Goal: Communication & Community: Answer question/provide support

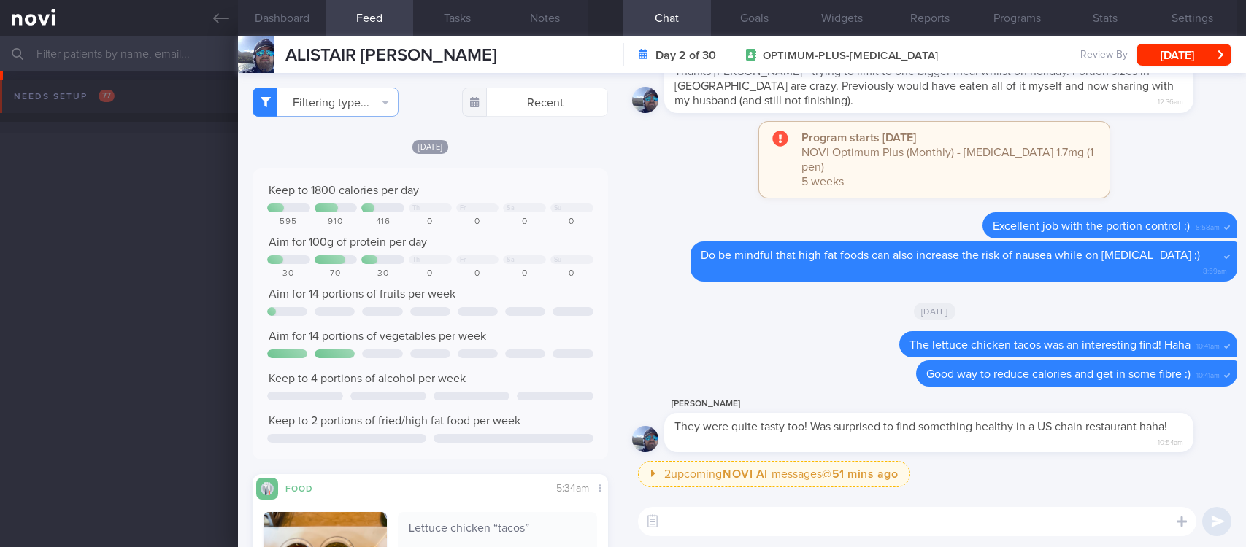
select select "7"
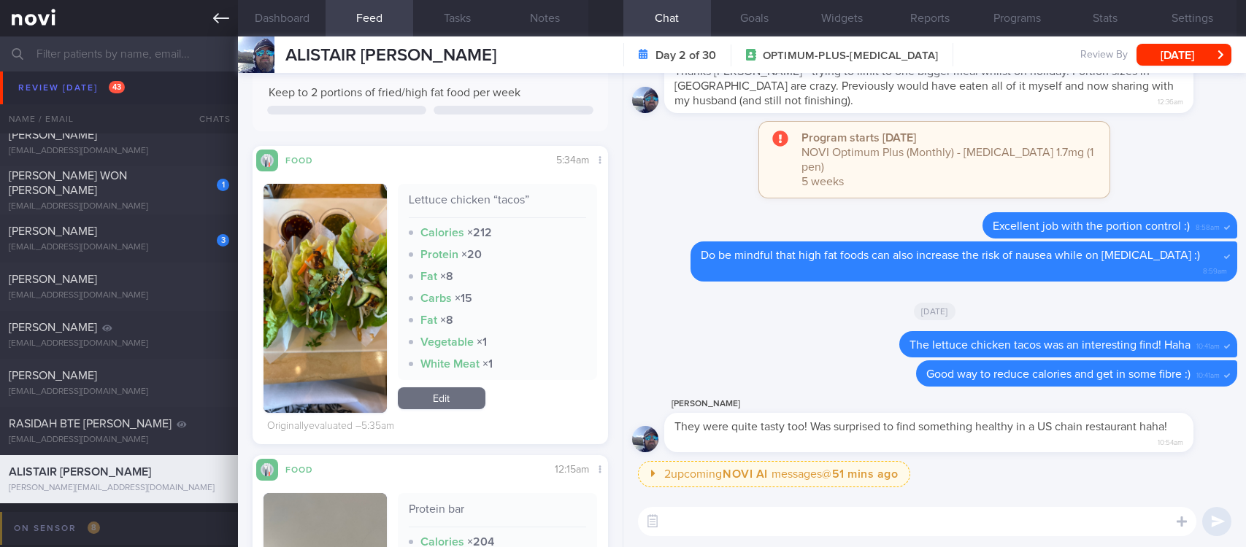
click at [206, 6] on link at bounding box center [119, 18] width 238 height 36
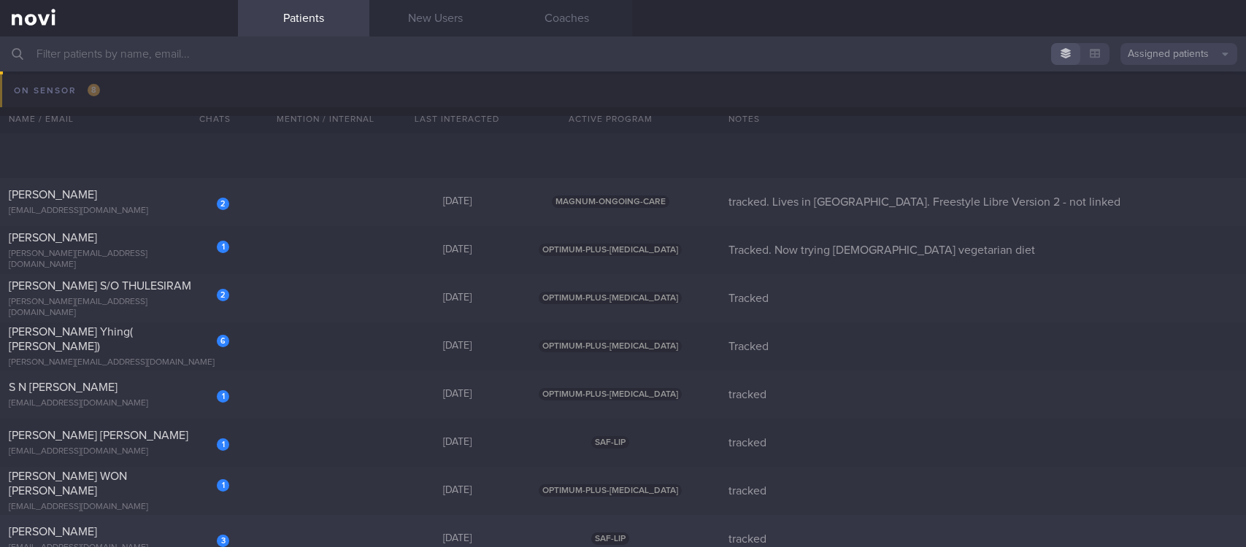
scroll to position [2299, 0]
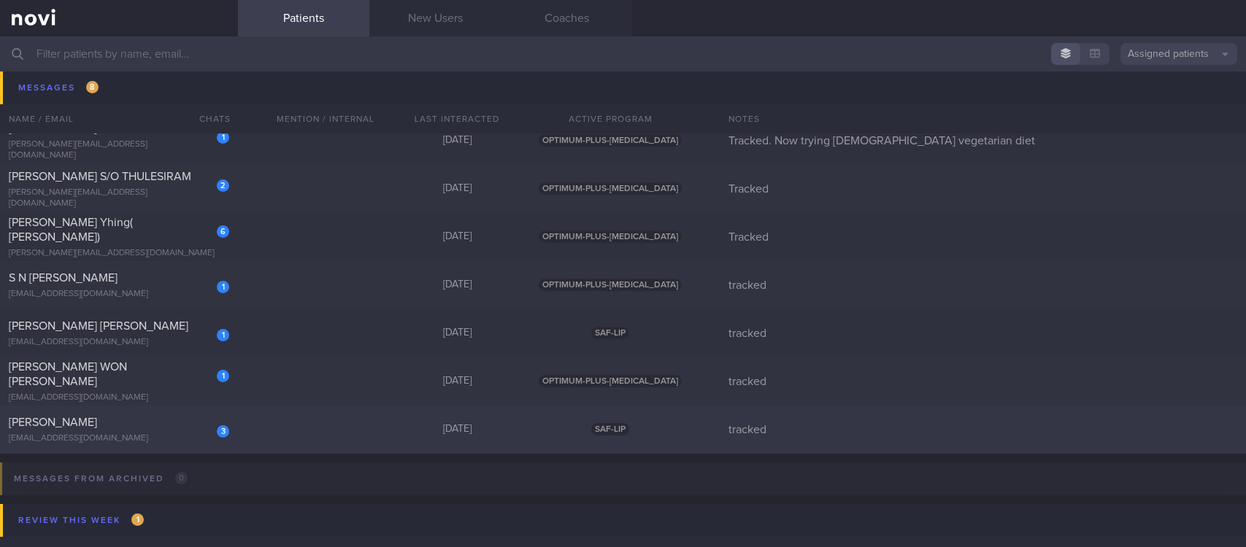
click at [331, 425] on div "3 [PERSON_NAME] [EMAIL_ADDRESS][DOMAIN_NAME] [DATE] SAF-LIP tracked" at bounding box center [623, 430] width 1246 height 48
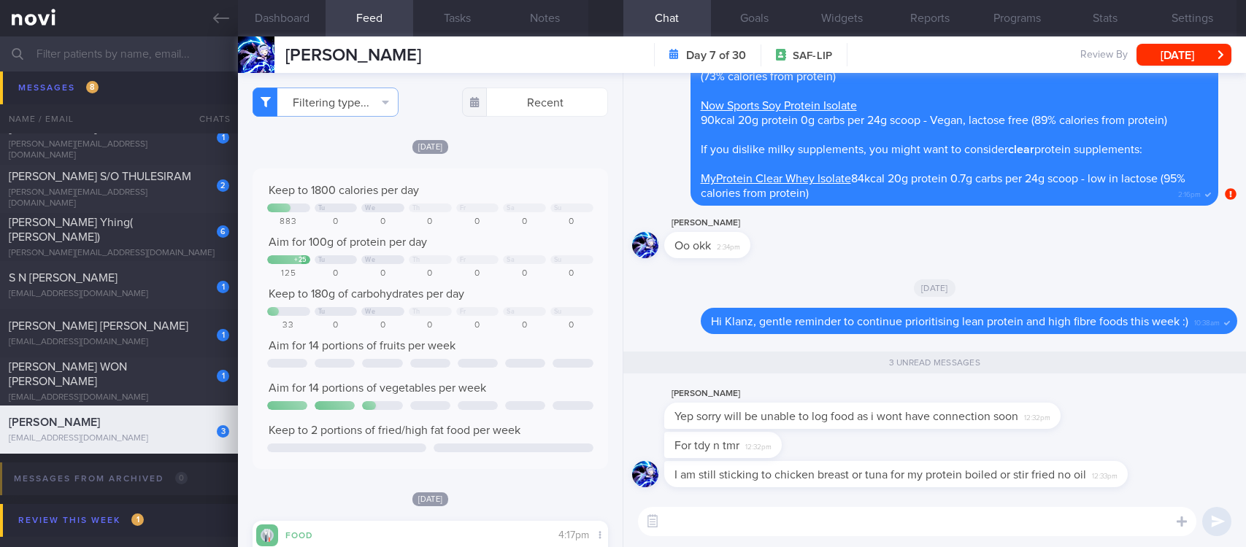
click at [822, 507] on textarea at bounding box center [917, 521] width 558 height 29
click at [820, 512] on textarea at bounding box center [917, 521] width 558 height 29
click at [809, 523] on textarea at bounding box center [917, 521] width 558 height 29
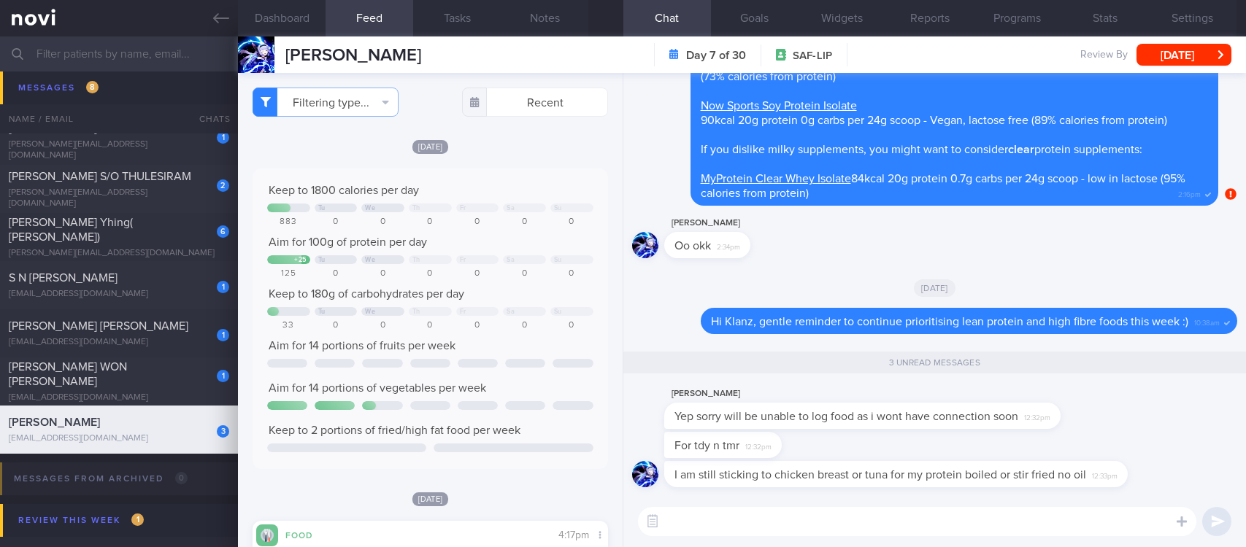
click at [809, 523] on textarea at bounding box center [917, 521] width 558 height 29
type textarea "No worries!"
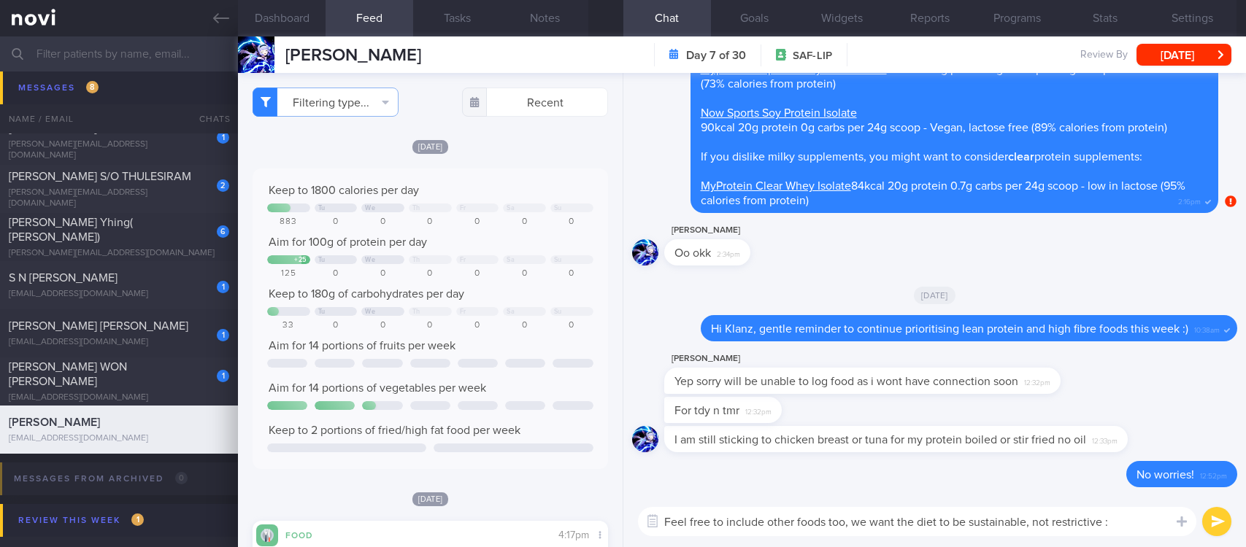
type textarea "Feel free to include other foods too, we want the diet to be sustainable, not r…"
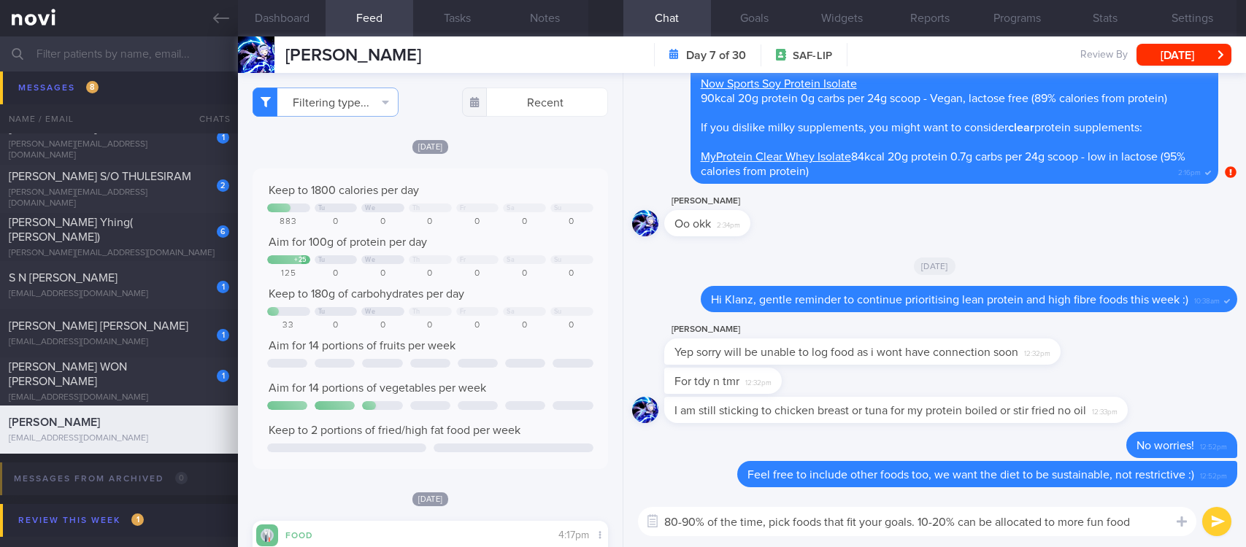
type textarea "80-90% of the time, pick foods that fit your goals. 10-20% can be allocated to …"
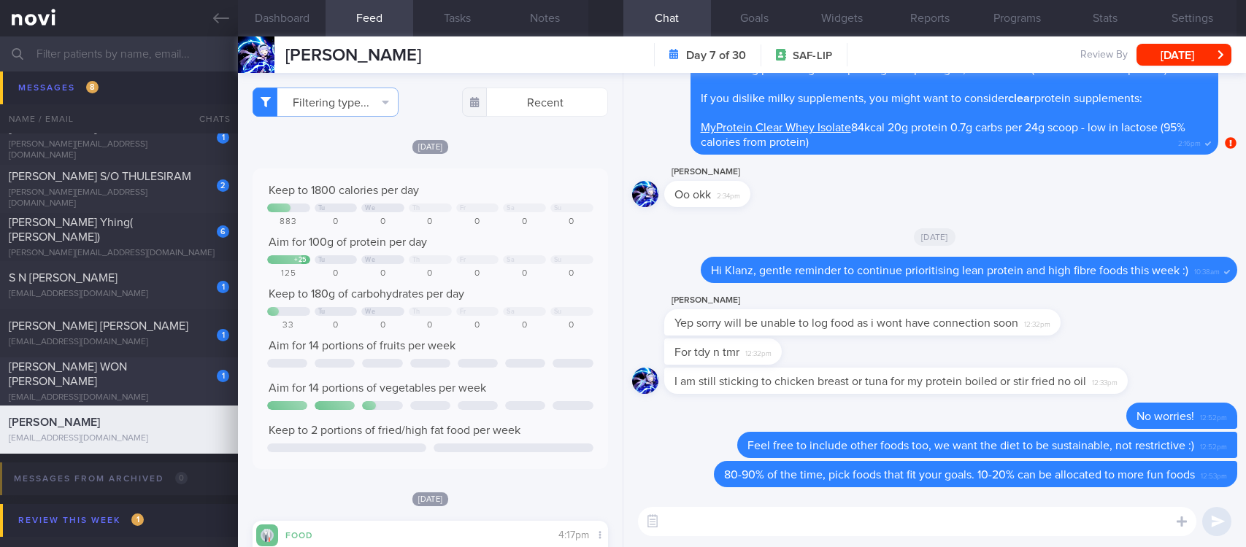
click at [177, 380] on div "[PERSON_NAME] WON [PERSON_NAME]" at bounding box center [117, 374] width 217 height 29
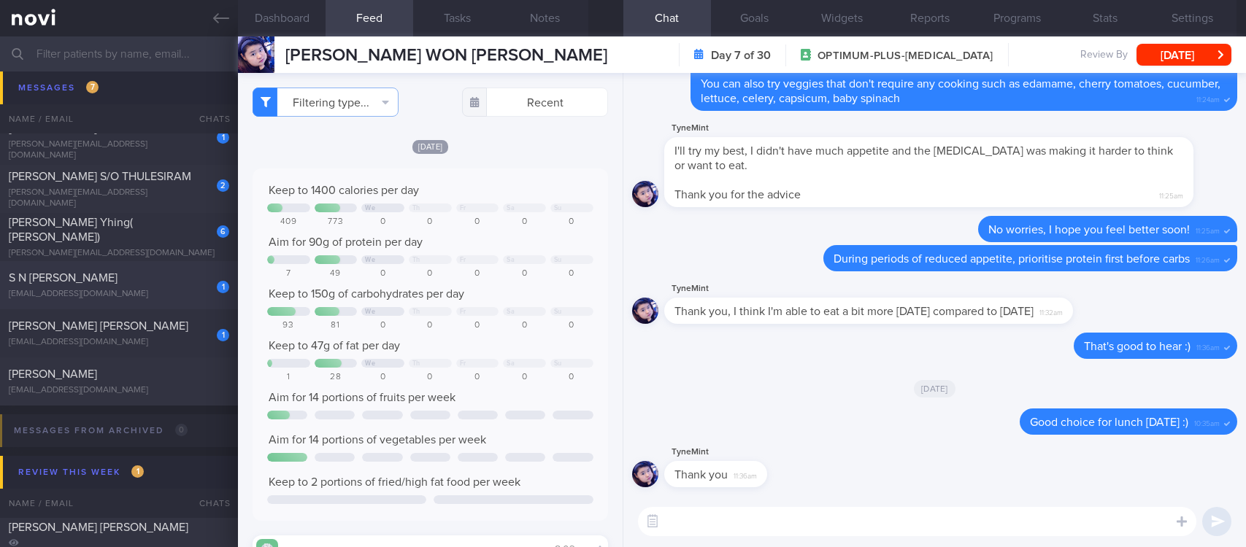
scroll to position [2189, 0]
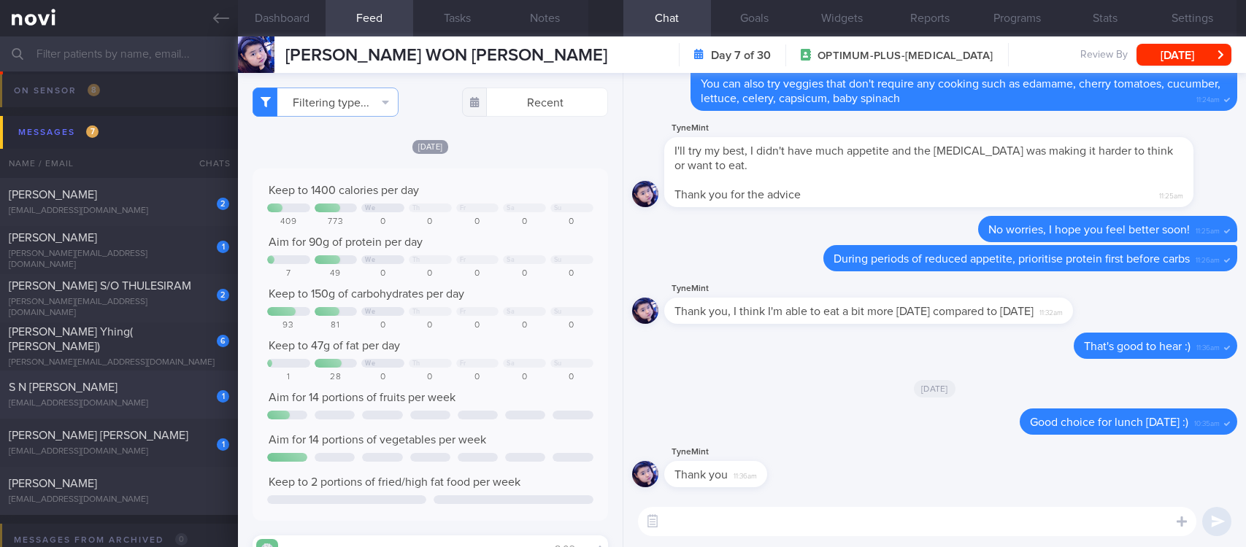
click at [172, 393] on div "S N [PERSON_NAME]" at bounding box center [117, 387] width 217 height 15
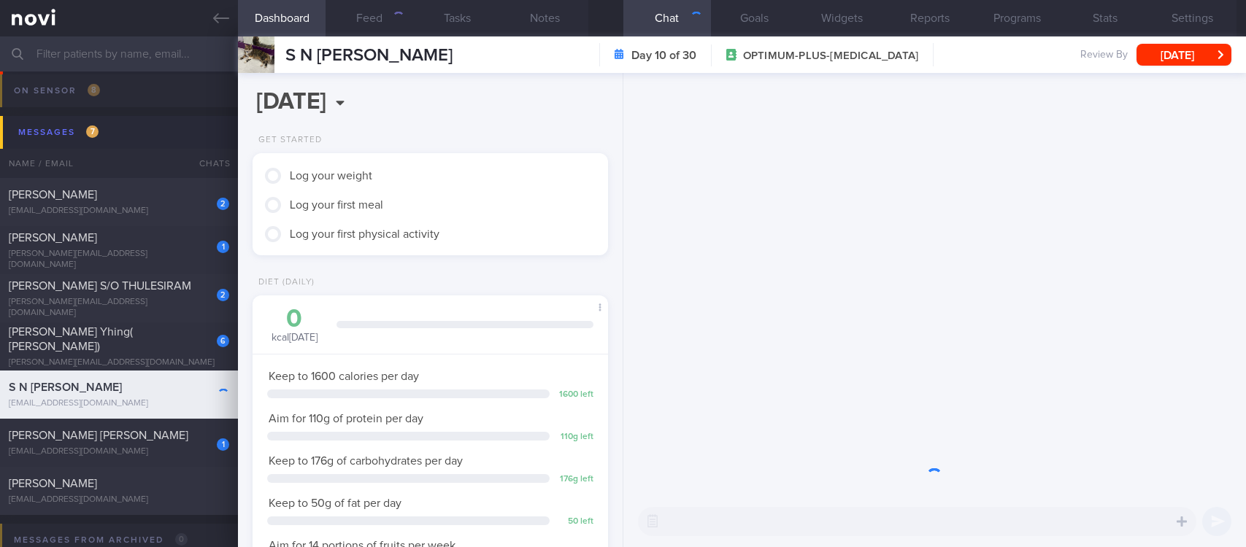
scroll to position [177, 312]
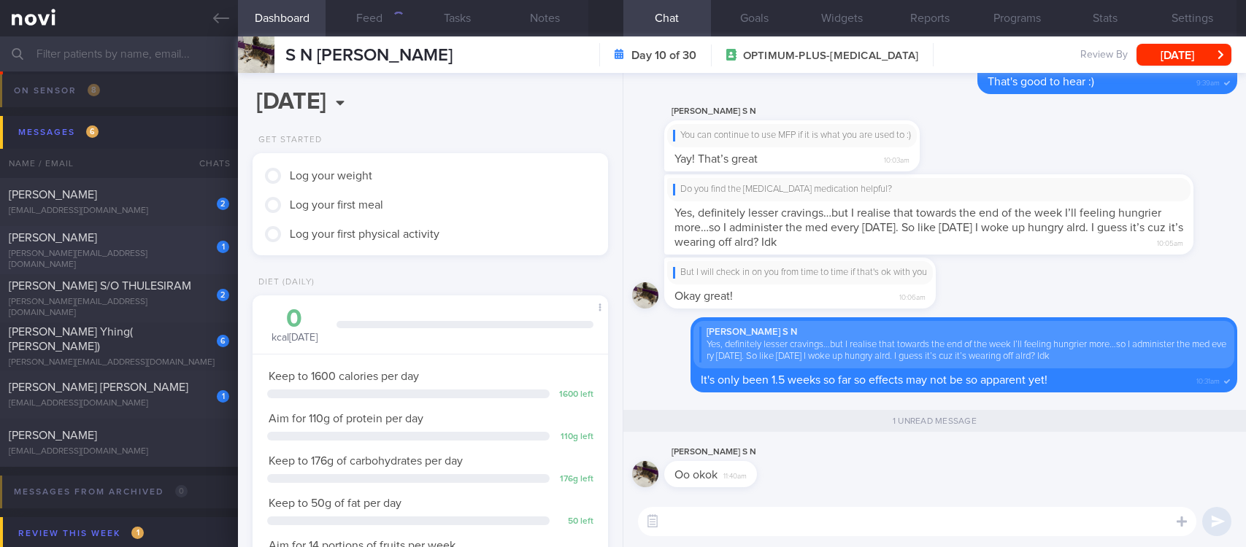
click at [140, 236] on div "[PERSON_NAME]" at bounding box center [117, 238] width 217 height 15
type input "Tracked. Now trying [DEMOGRAPHIC_DATA] vegetarian diet"
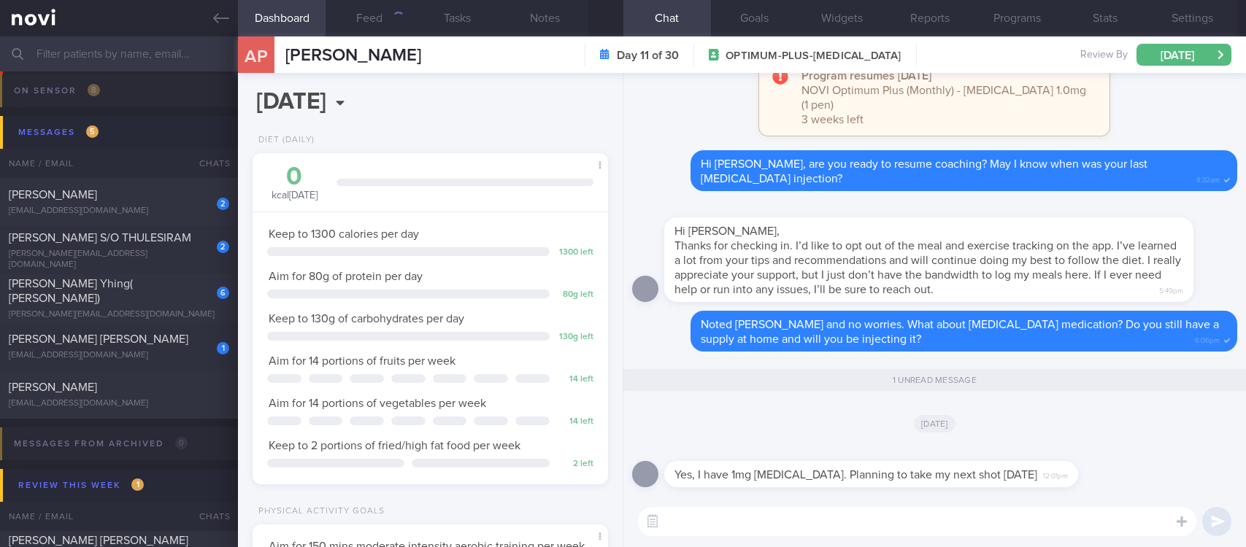
scroll to position [177, 312]
click at [828, 515] on textarea at bounding box center [917, 521] width 558 height 29
click at [827, 517] on textarea at bounding box center [917, 521] width 558 height 29
paste textarea "e’d like to offer transitioning to Digital Support. This means we’ll pause acti…"
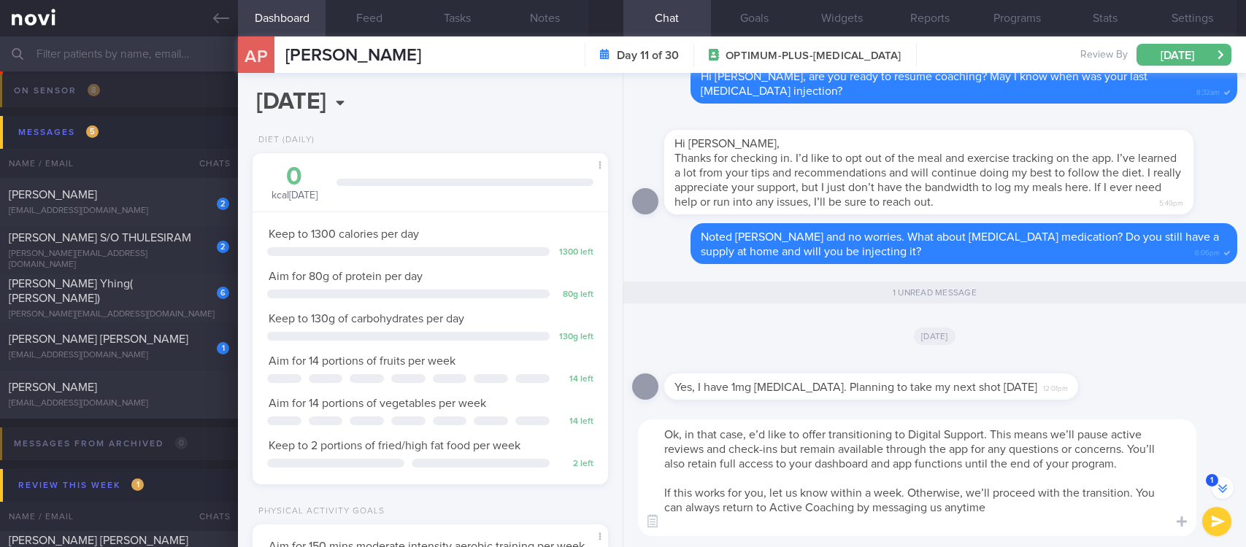
scroll to position [-53, 0]
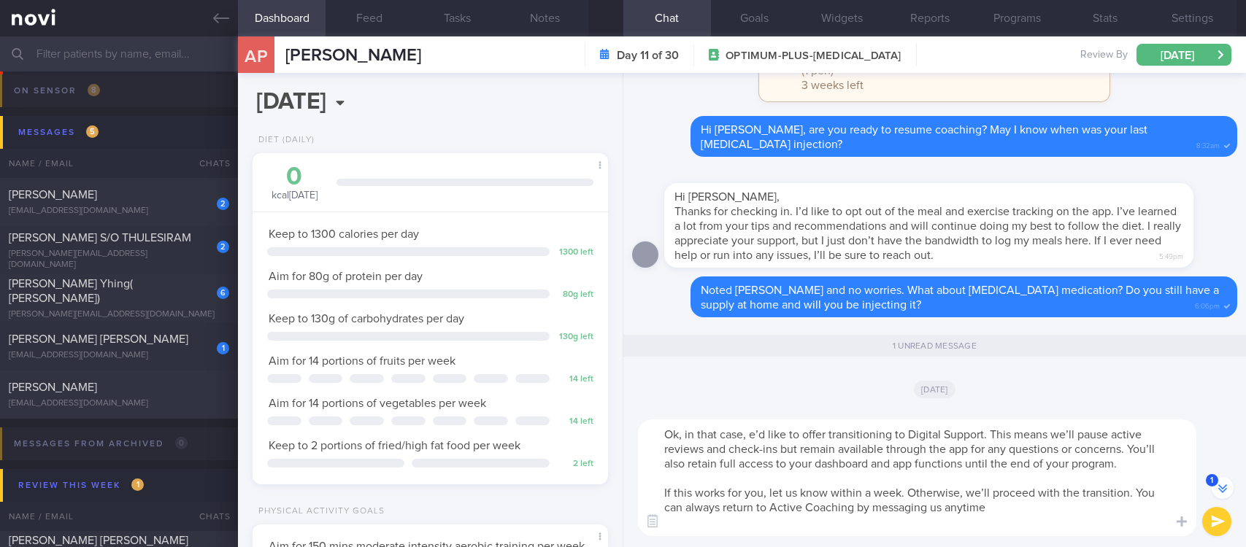
click at [749, 431] on textarea "Ok, in that case, e’d like to offer transitioning to Digital Support. This mean…" at bounding box center [917, 478] width 558 height 117
click at [1186, 9] on button "Settings" at bounding box center [1193, 18] width 88 height 36
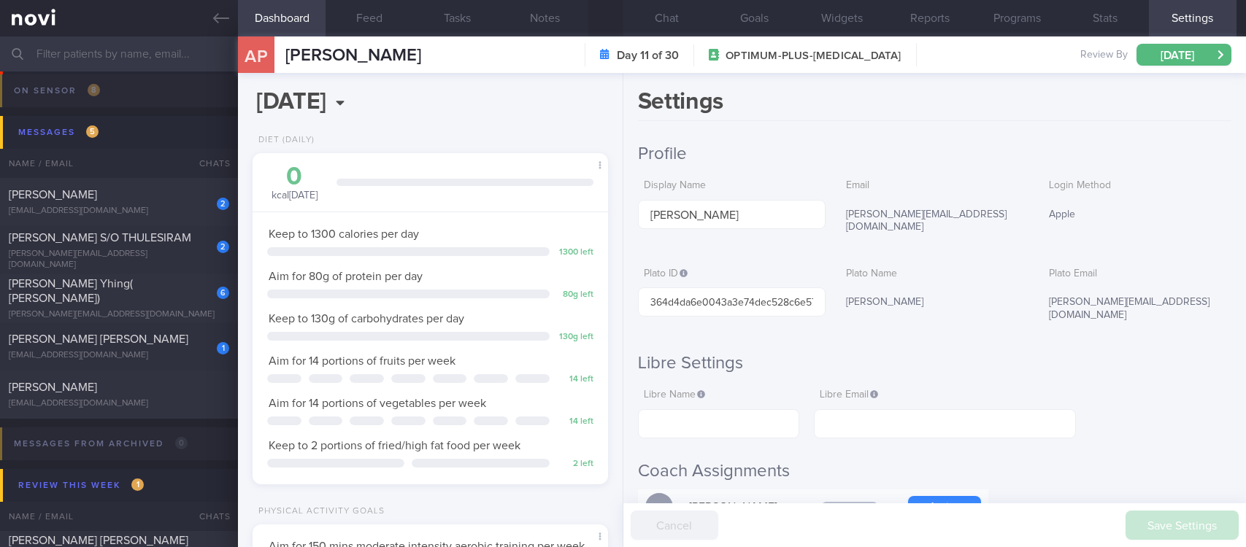
scroll to position [657, 0]
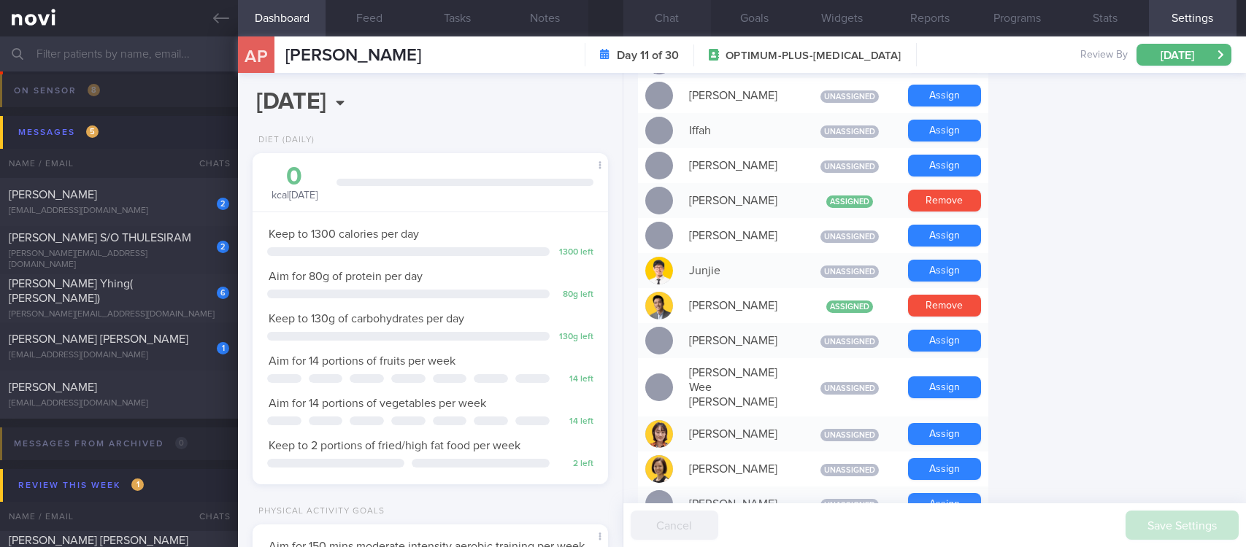
click at [666, 9] on button "Chat" at bounding box center [667, 18] width 88 height 36
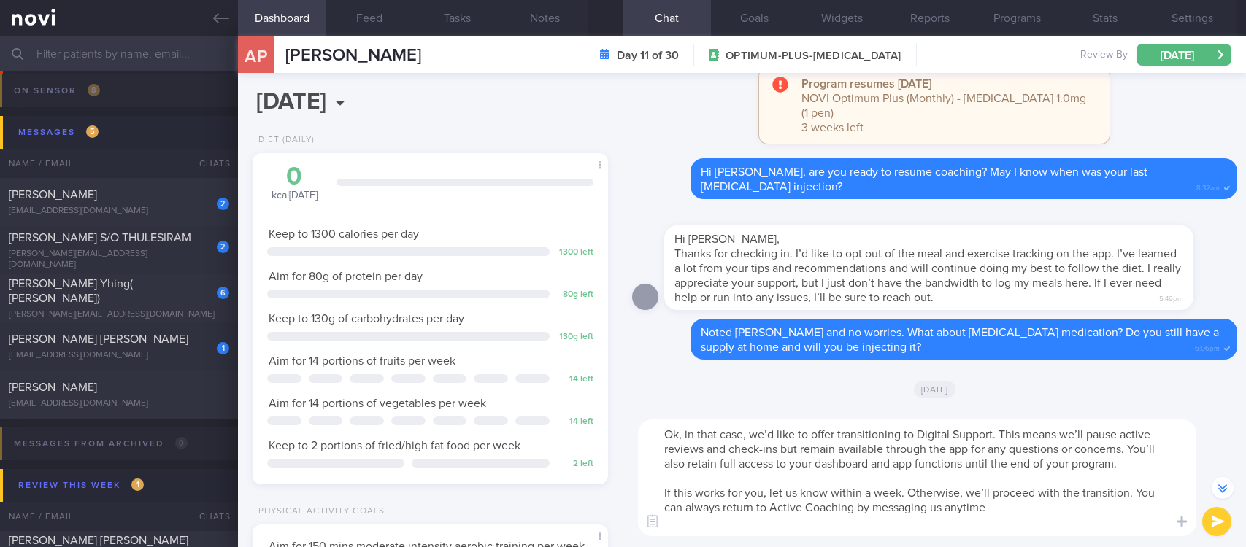
click at [1009, 525] on textarea "Ok, in that case, we’d like to offer transitioning to Digital Support. This mea…" at bounding box center [917, 478] width 558 height 117
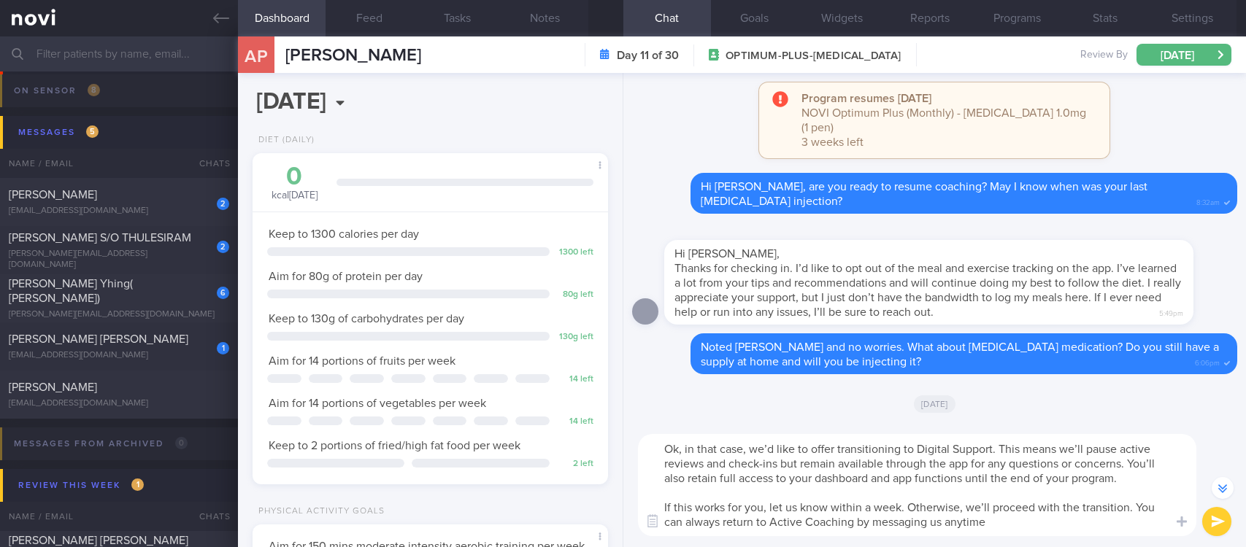
scroll to position [-39, 0]
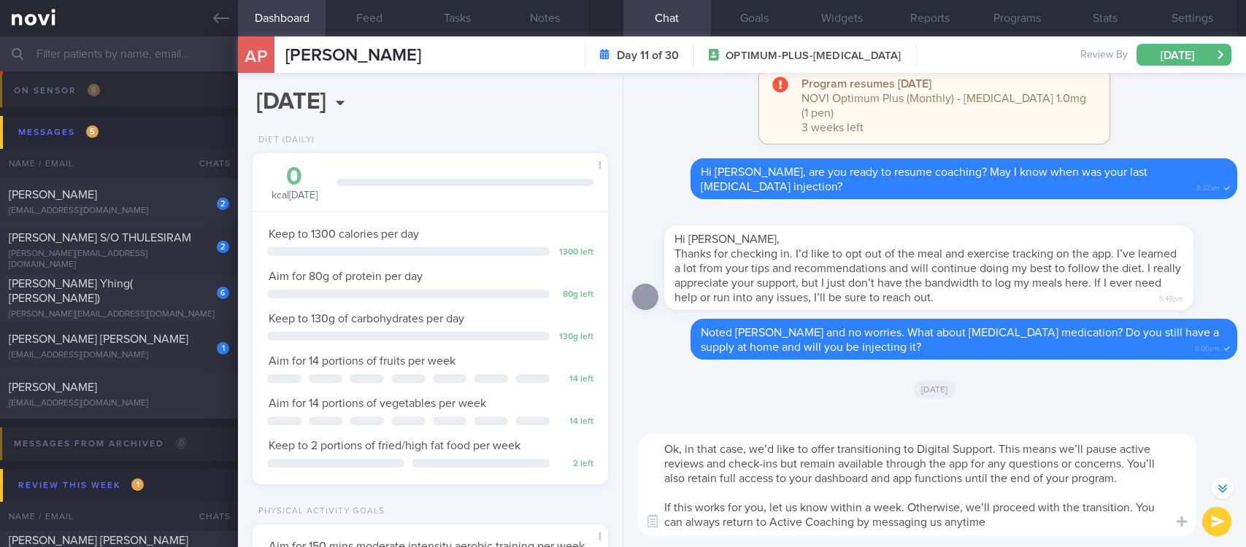
drag, startPoint x: 1007, startPoint y: 528, endPoint x: 647, endPoint y: 492, distance: 362.4
click at [647, 492] on textarea "Ok, in that case, we’d like to offer transitioning to Digital Support. This mea…" at bounding box center [917, 485] width 558 height 102
click at [1055, 517] on textarea "Ok, in that case, we’d like to offer transitioning to Digital Support. This mea…" at bounding box center [917, 485] width 558 height 102
click at [1045, 526] on textarea "Ok, in that case, we’d like to offer transitioning to Digital Support. This mea…" at bounding box center [917, 485] width 558 height 102
type textarea "Ok, in that case, we’d like to offer transitioning to Digital Support. This mea…"
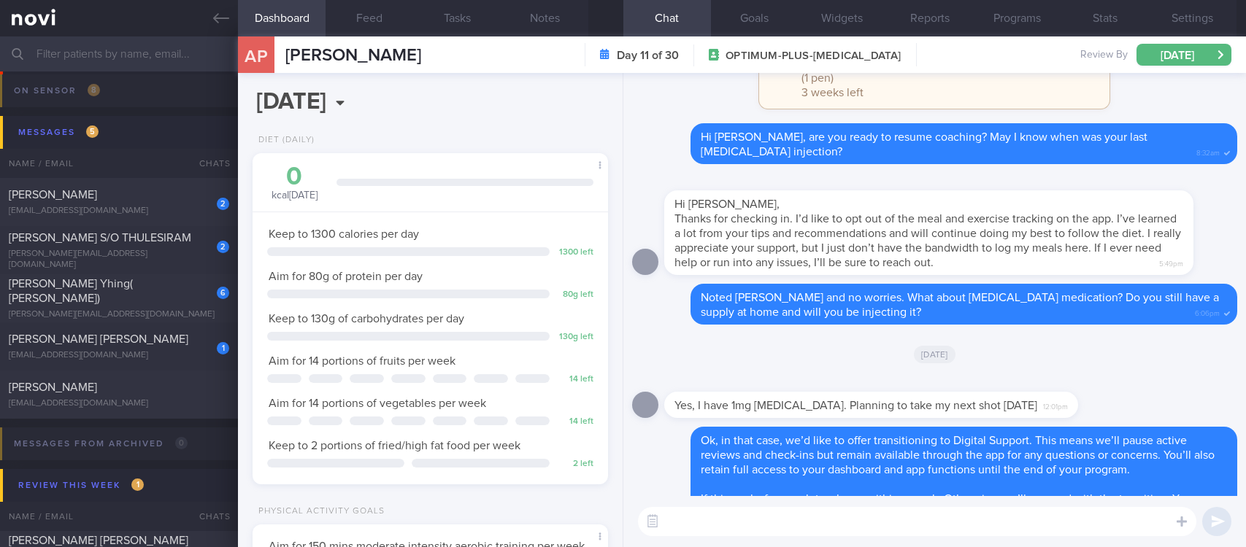
scroll to position [0, 0]
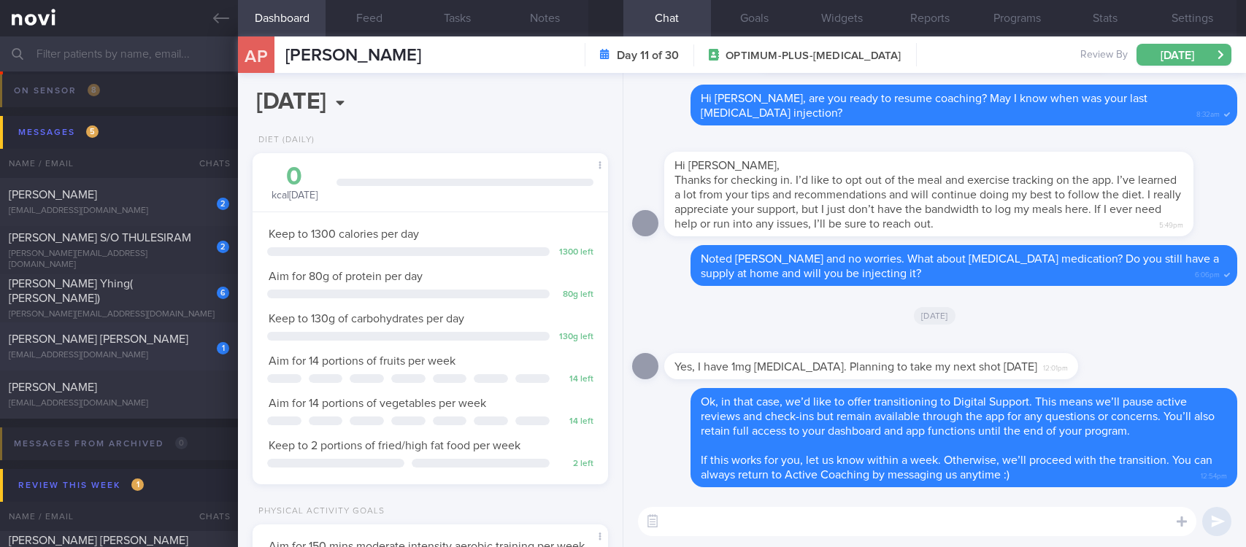
click at [166, 350] on div "[EMAIL_ADDRESS][DOMAIN_NAME]" at bounding box center [119, 355] width 220 height 11
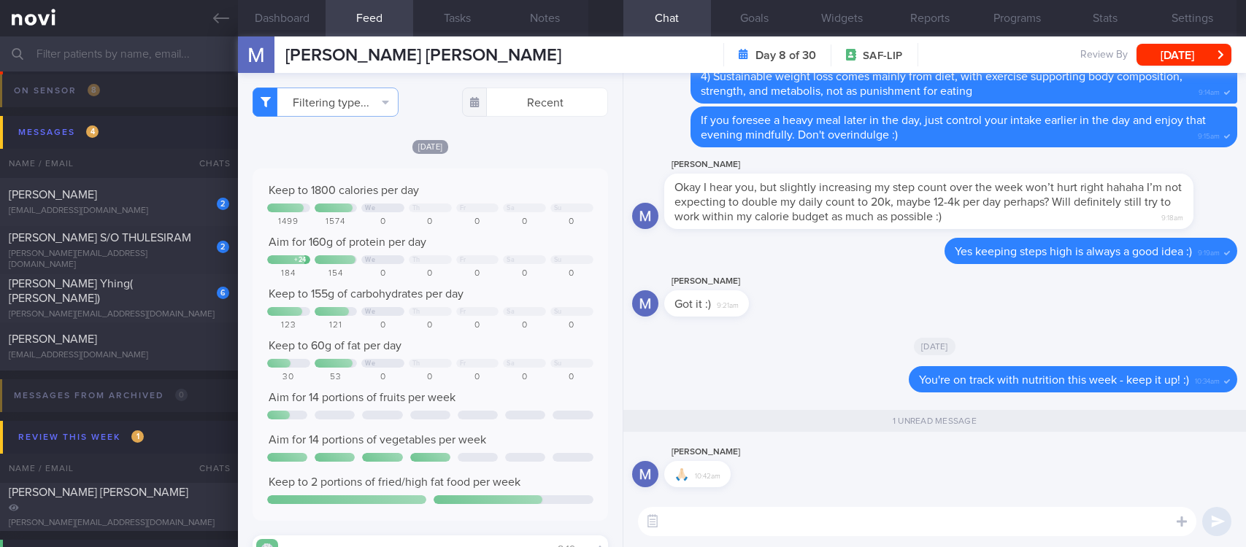
click at [169, 242] on div "[PERSON_NAME] S/O THULESIRAM" at bounding box center [117, 238] width 217 height 15
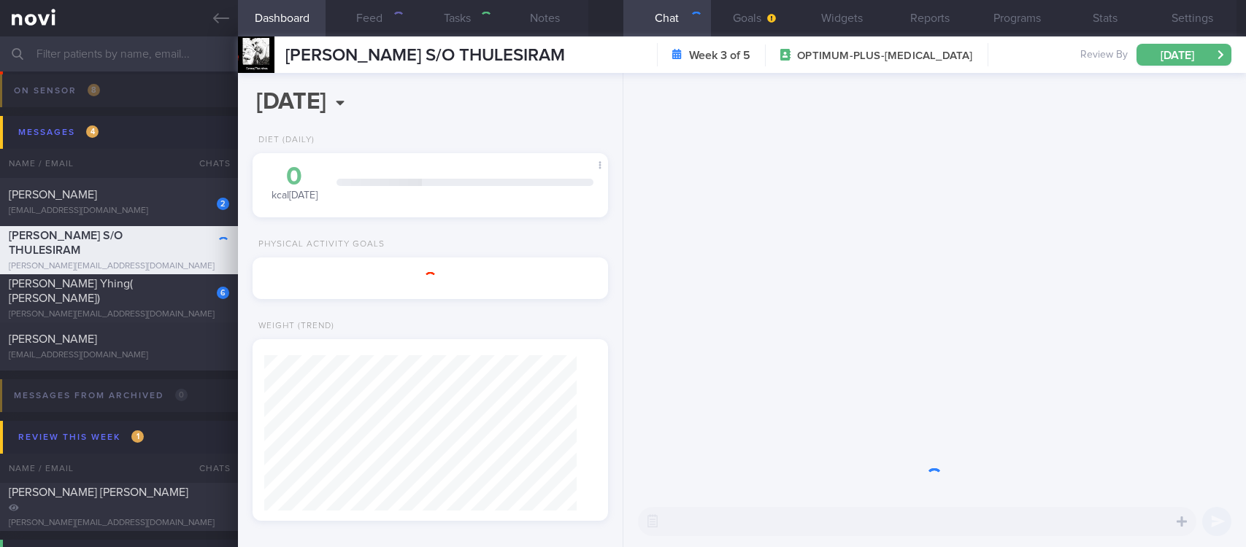
type input "Tracked"
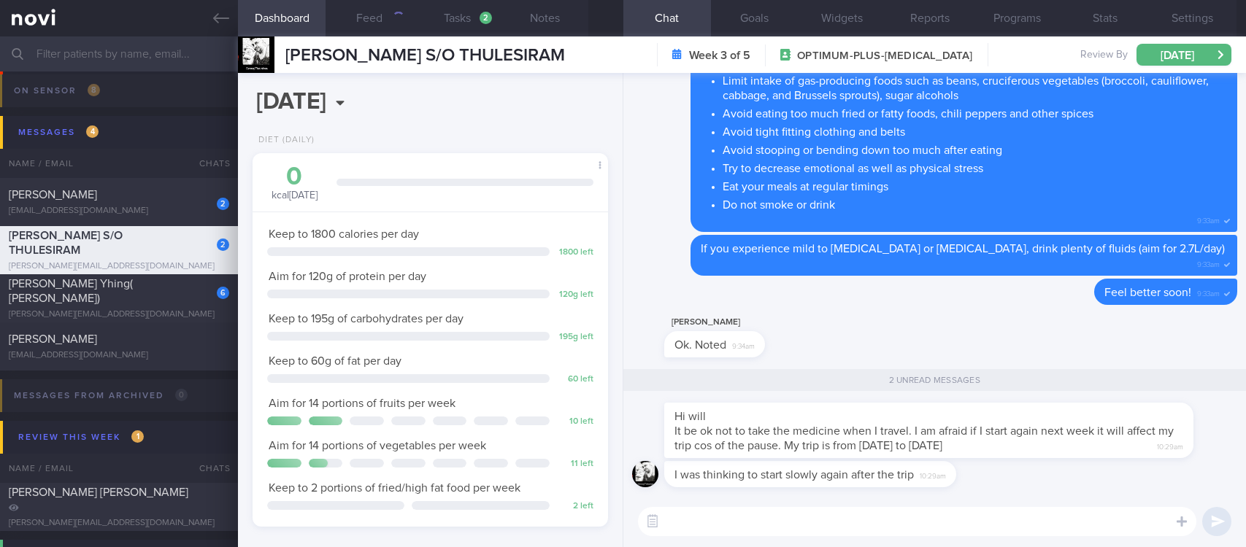
scroll to position [177, 312]
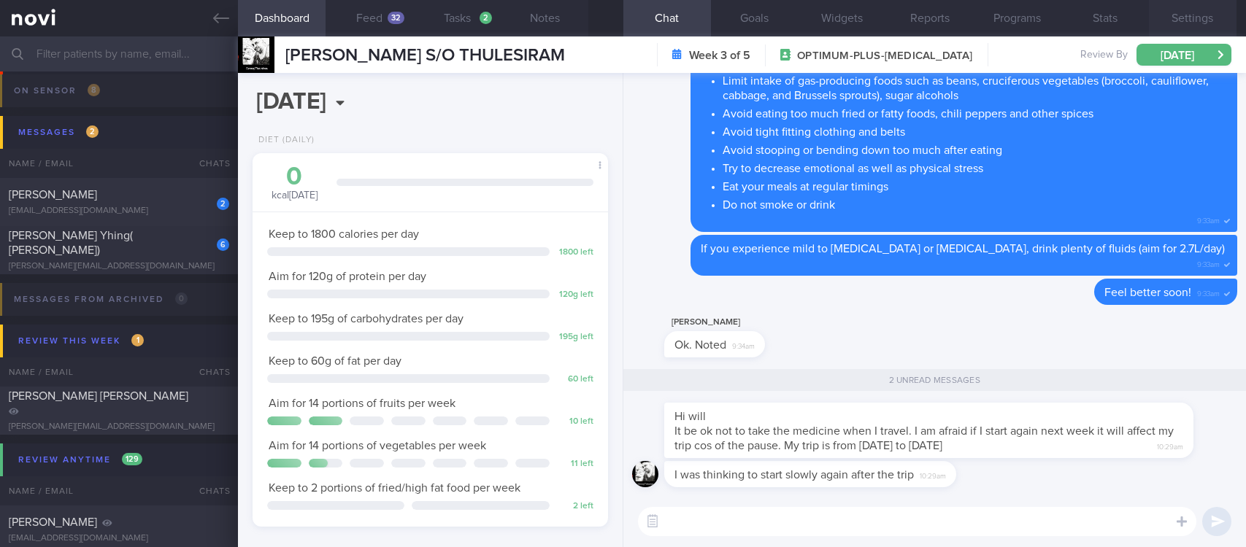
click at [1172, 21] on button "Settings" at bounding box center [1193, 18] width 88 height 36
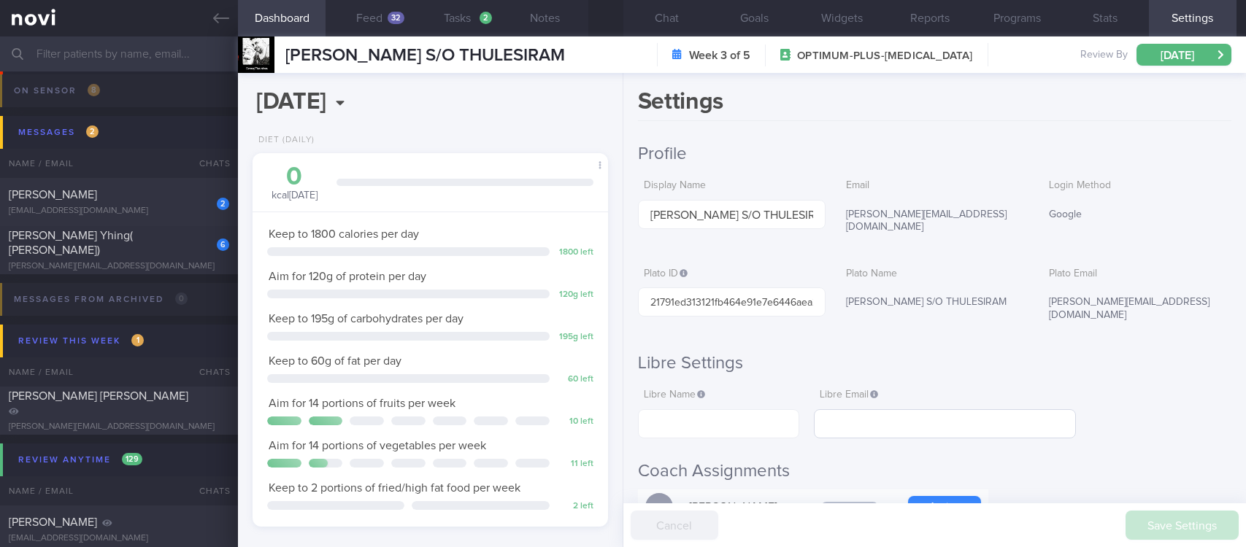
scroll to position [547, 0]
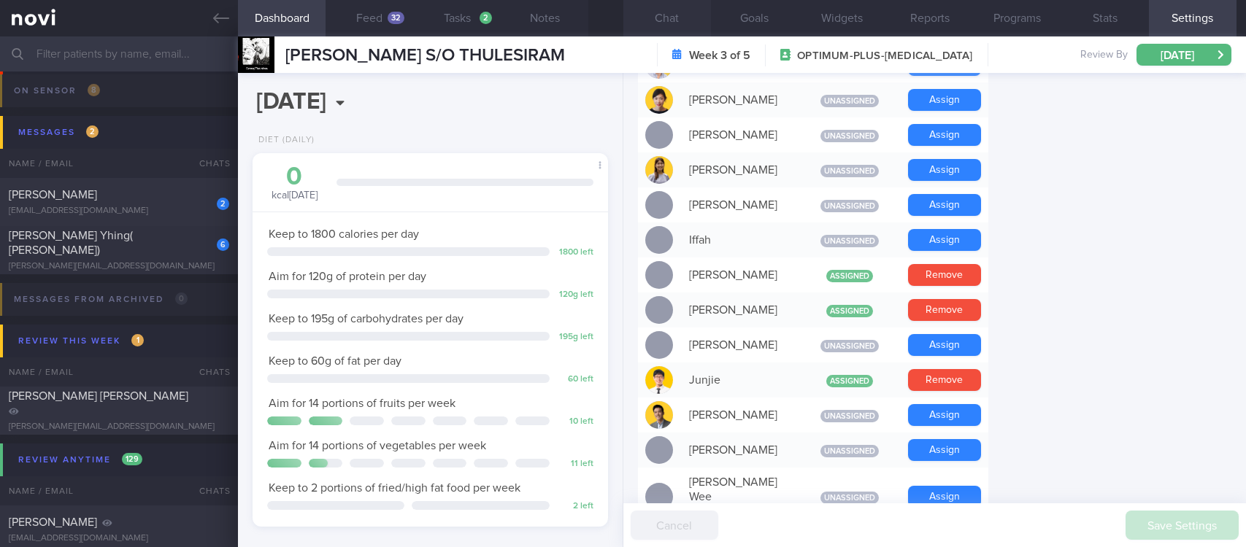
click at [688, 28] on button "Chat" at bounding box center [667, 18] width 88 height 36
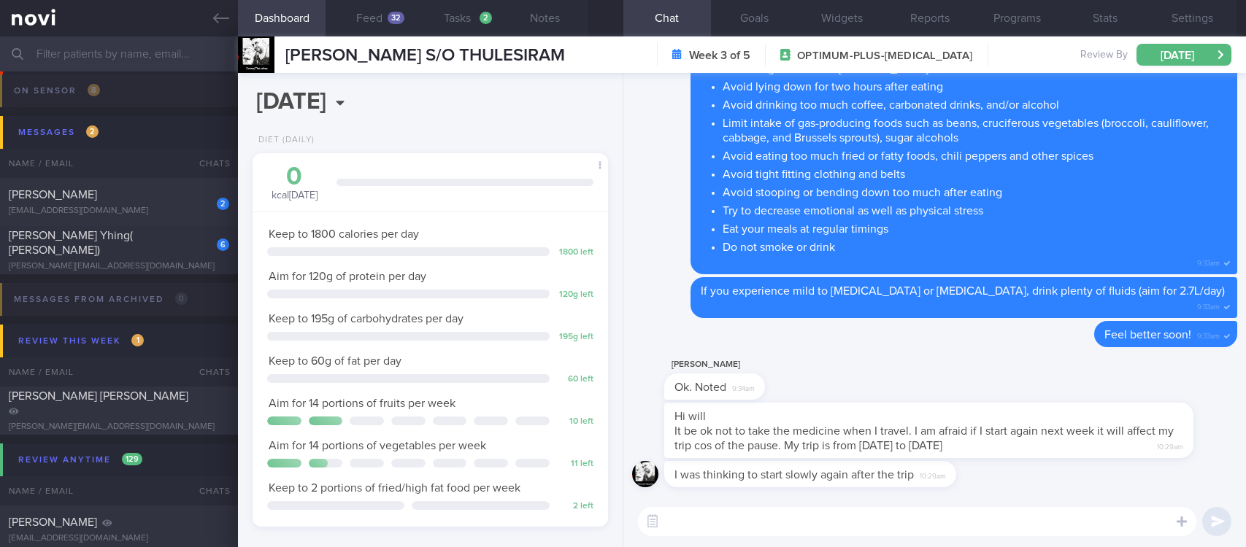
click at [841, 519] on textarea at bounding box center [917, 521] width 558 height 29
type textarea "Let me check with [PERSON_NAME] :)"
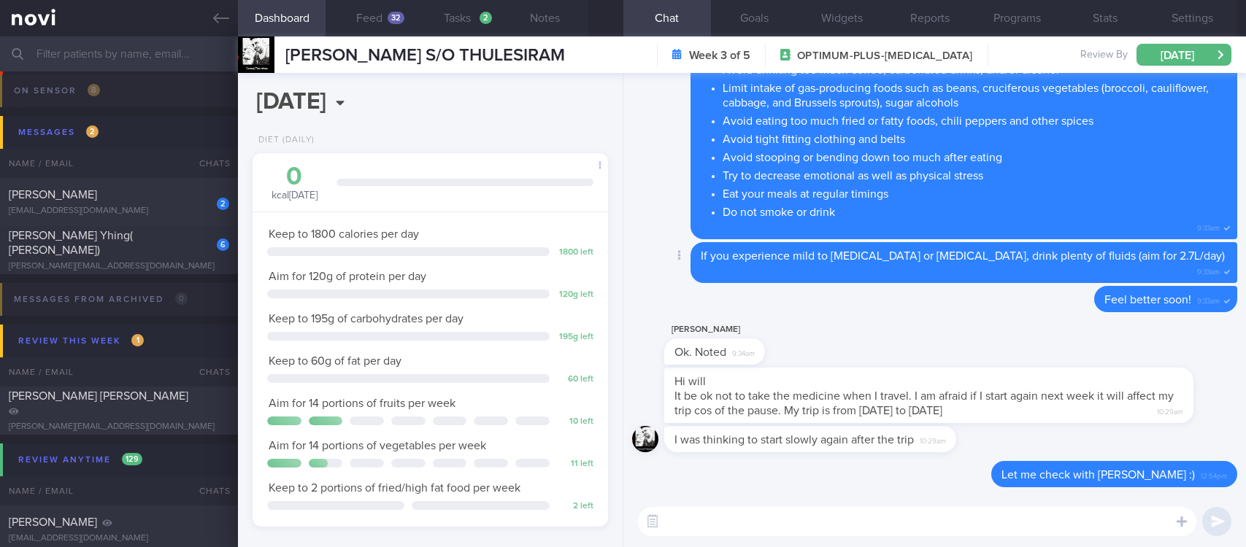
click at [847, 259] on span "If you experience mild to [MEDICAL_DATA] or [MEDICAL_DATA], drink plenty of flu…" at bounding box center [963, 256] width 524 height 12
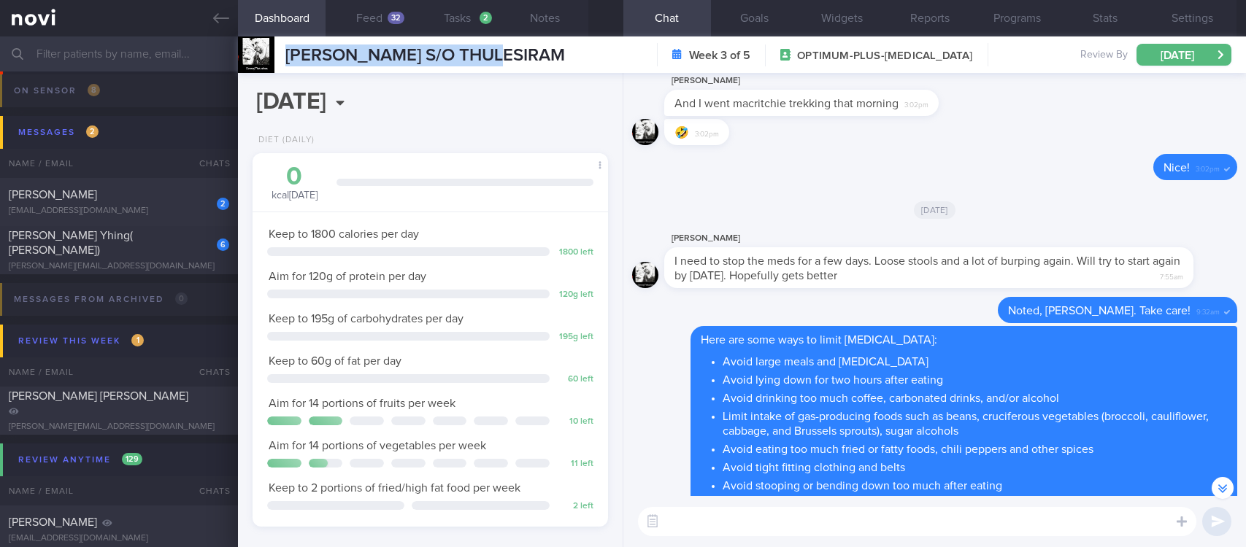
drag, startPoint x: 425, startPoint y: 64, endPoint x: 283, endPoint y: 57, distance: 141.8
click at [283, 57] on div "[PERSON_NAME] S/O THULESIRAM [PERSON_NAME] S/O THULESIRAM [PERSON_NAME][EMAIL_A…" at bounding box center [742, 54] width 1008 height 36
copy span "[PERSON_NAME] S/O THULESIRAM"
click at [159, 210] on div "[EMAIL_ADDRESS][DOMAIN_NAME]" at bounding box center [119, 211] width 220 height 11
type input "tracked. Lives in [GEOGRAPHIC_DATA]. Freestyle Libre Version 2 - not linked"
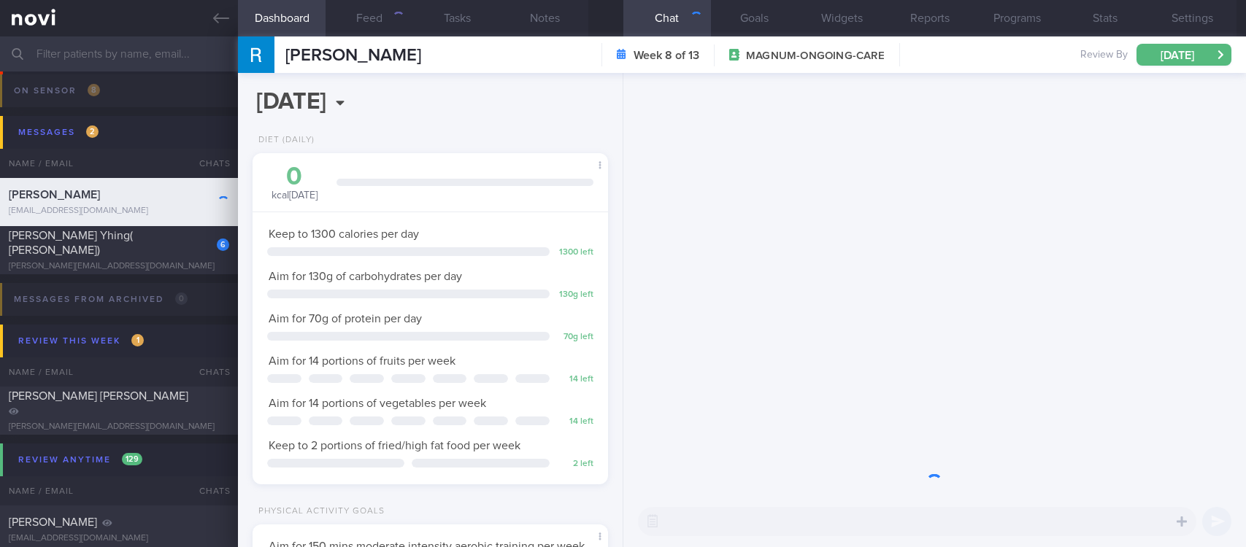
scroll to position [156, 312]
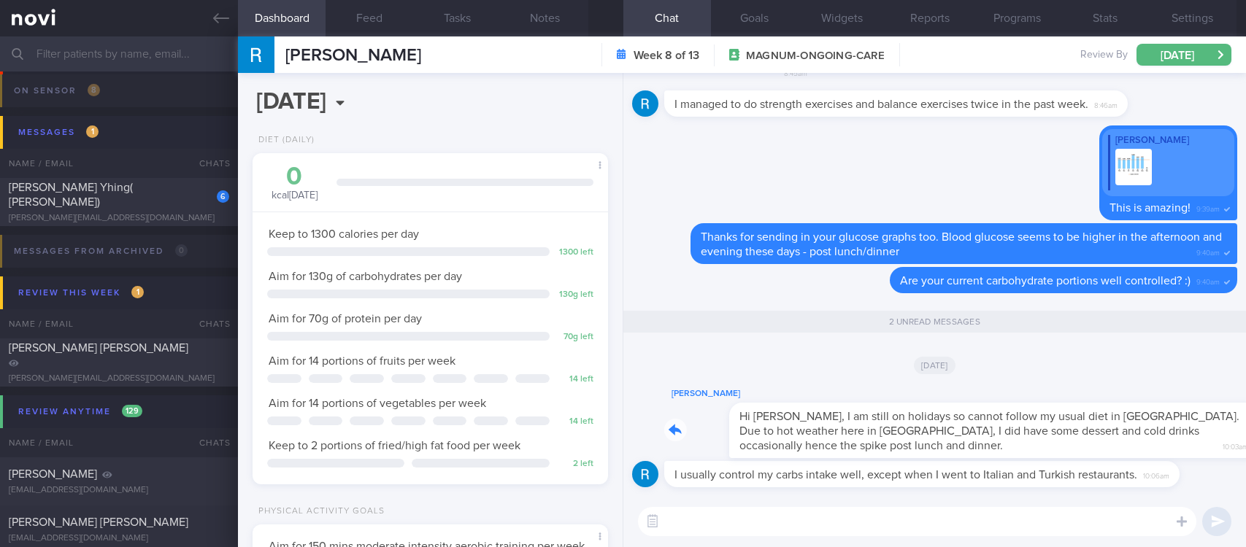
drag, startPoint x: 733, startPoint y: 433, endPoint x: 1074, endPoint y: 426, distance: 340.9
click at [1074, 426] on div "[PERSON_NAME] Hi [PERSON_NAME], I am still on holidays so cannot follow my usua…" at bounding box center [950, 421] width 573 height 73
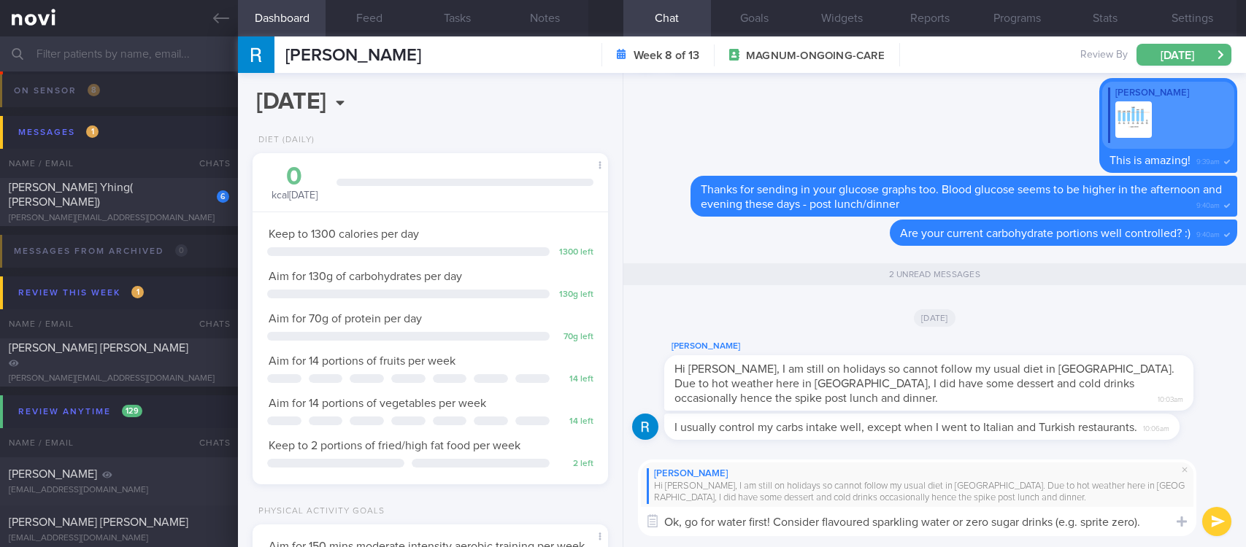
scroll to position [0, 0]
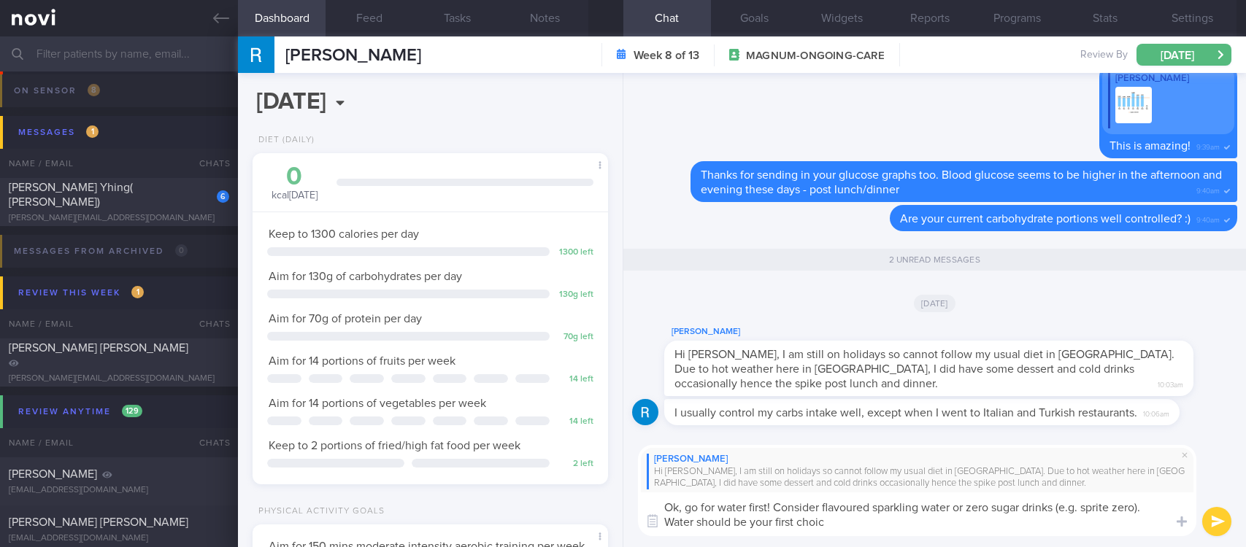
type textarea "Ok, go for water first! Consider flavoured sparkling water or zero sugar drinks…"
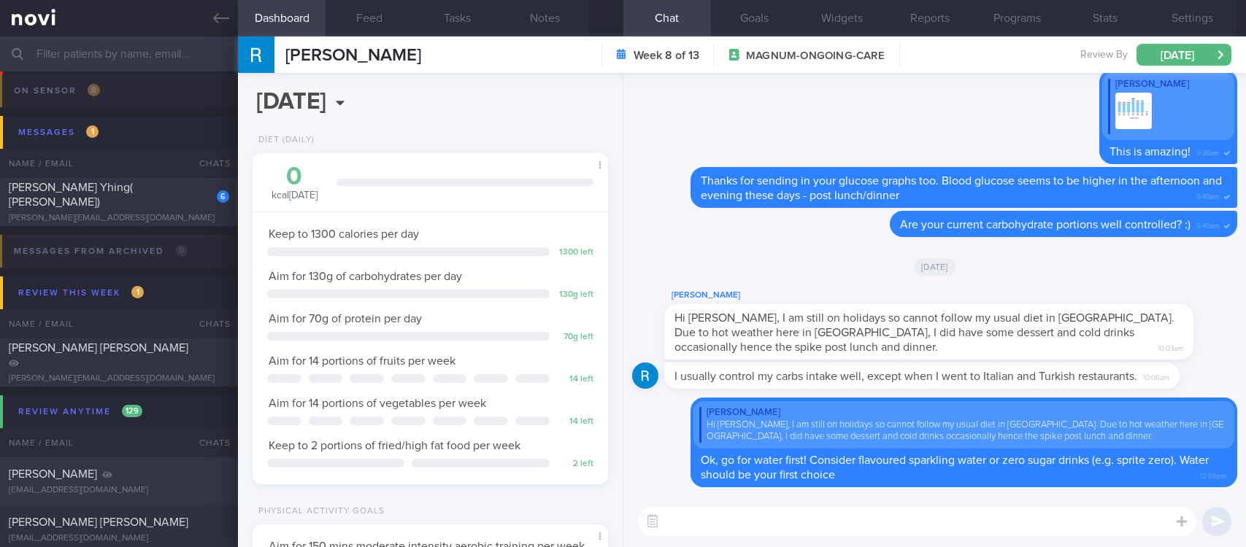
click at [174, 213] on div "[PERSON_NAME][EMAIL_ADDRESS][DOMAIN_NAME]" at bounding box center [119, 218] width 220 height 11
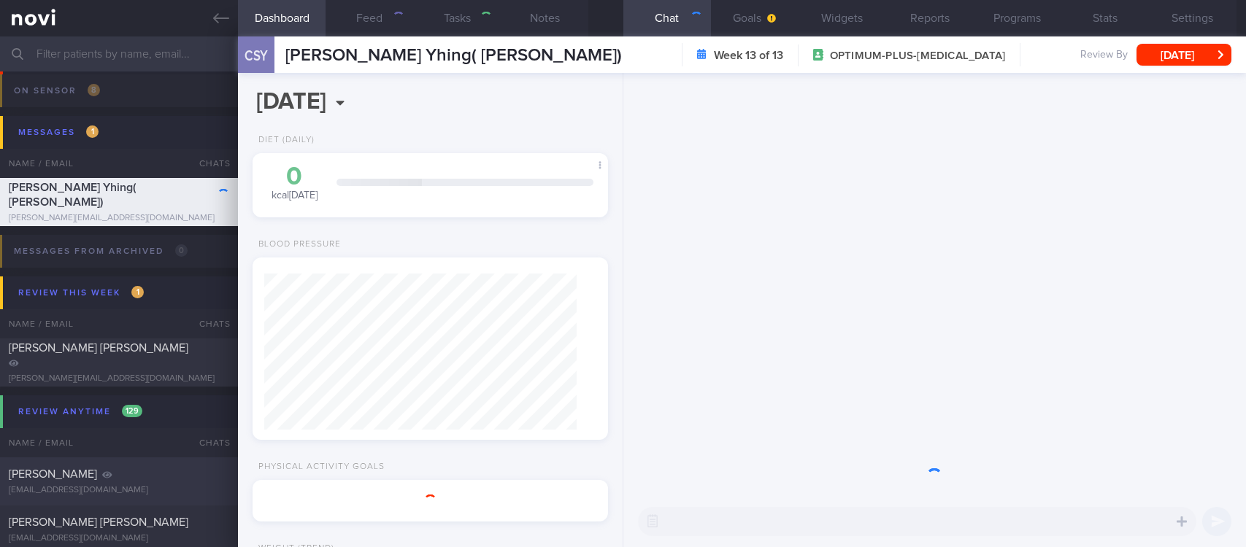
select select "4"
type input "Tracked"
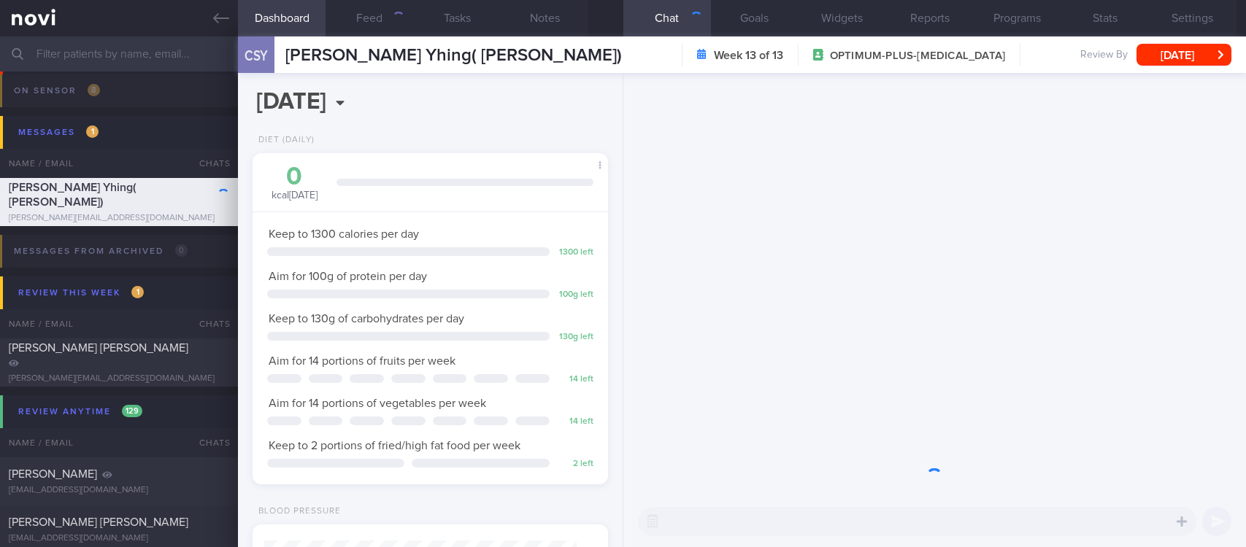
scroll to position [177, 312]
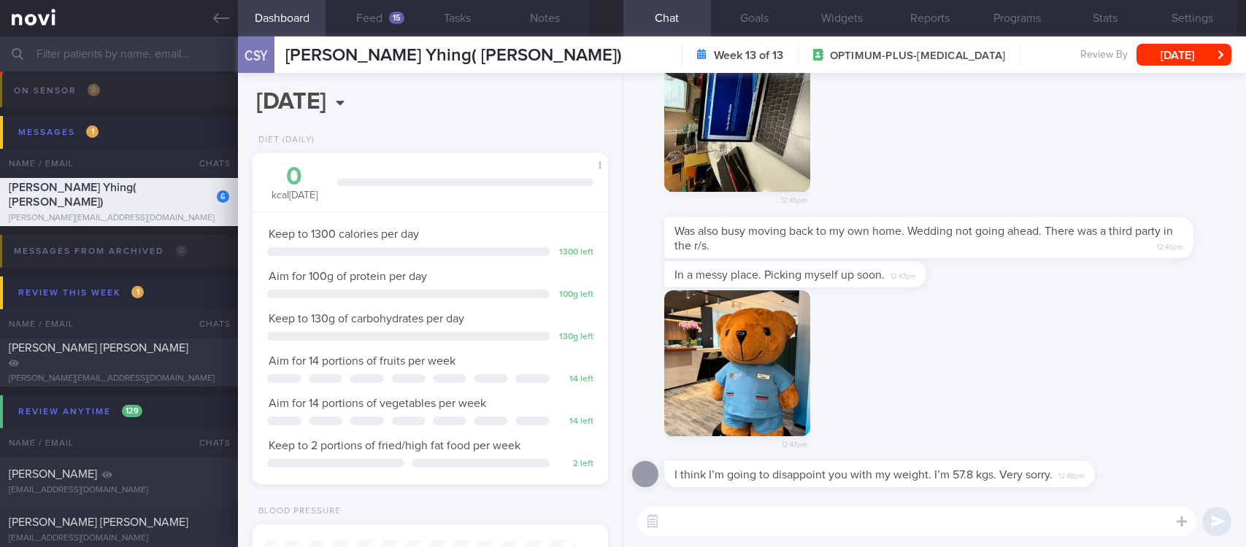
click at [972, 368] on div "12:47pm" at bounding box center [934, 376] width 605 height 172
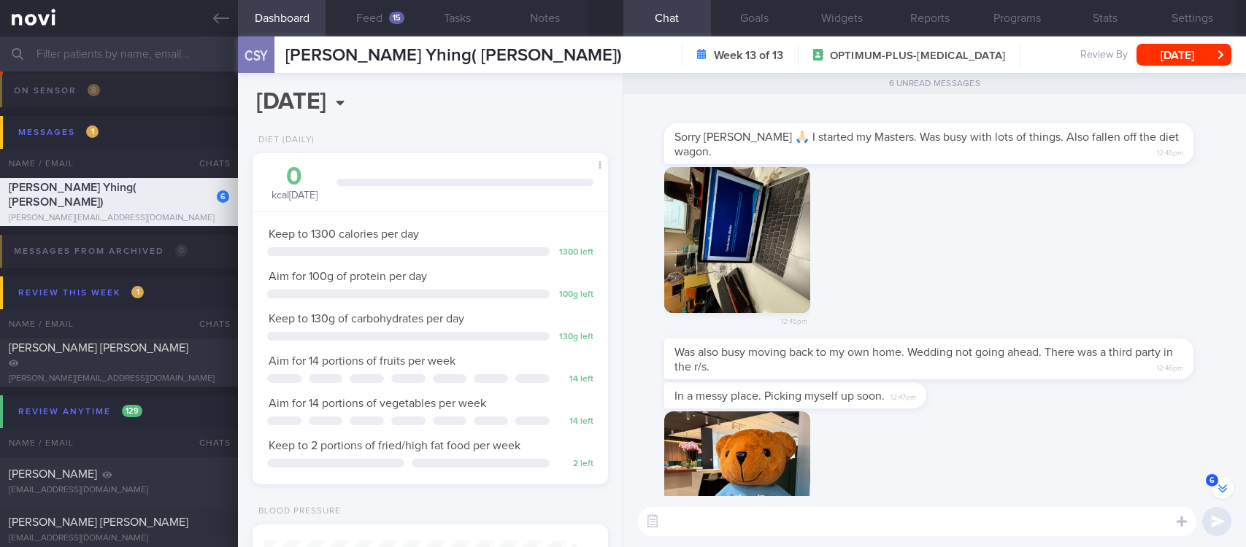
scroll to position [-219, 0]
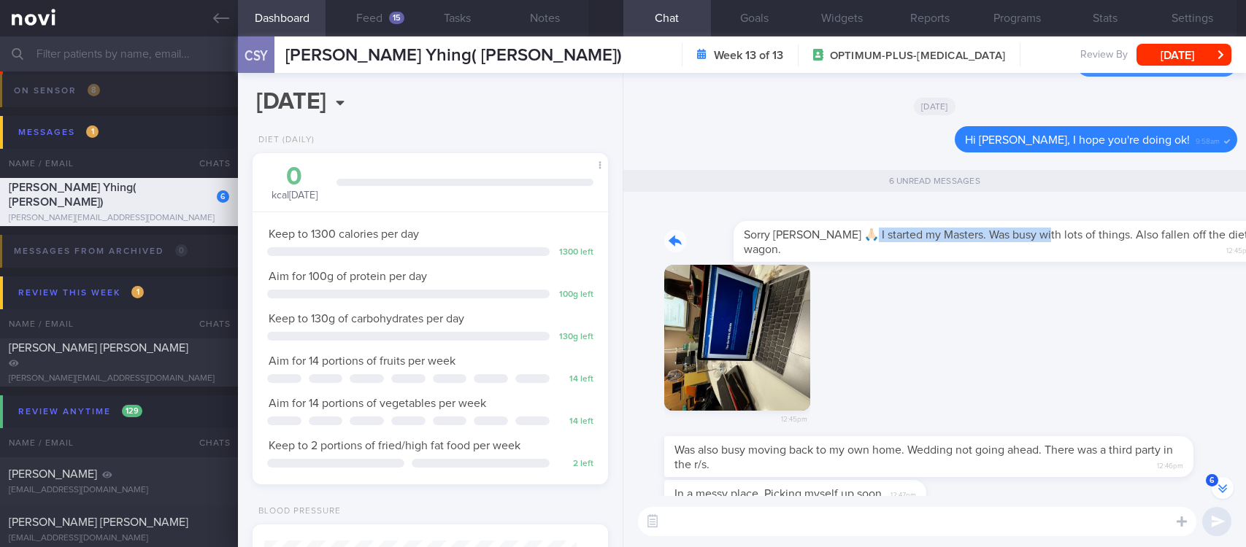
drag, startPoint x: 785, startPoint y: 253, endPoint x: 958, endPoint y: 258, distance: 173.0
click at [958, 258] on div "Sorry [PERSON_NAME] 🙏🏻 I started my Masters. Was busy with lots of things. Also…" at bounding box center [950, 233] width 573 height 58
drag, startPoint x: 958, startPoint y: 258, endPoint x: 987, endPoint y: 271, distance: 32.0
click at [961, 258] on div "Sorry [PERSON_NAME] 🙏🏻 I started my Masters. Was busy with lots of things. Also…" at bounding box center [950, 233] width 573 height 58
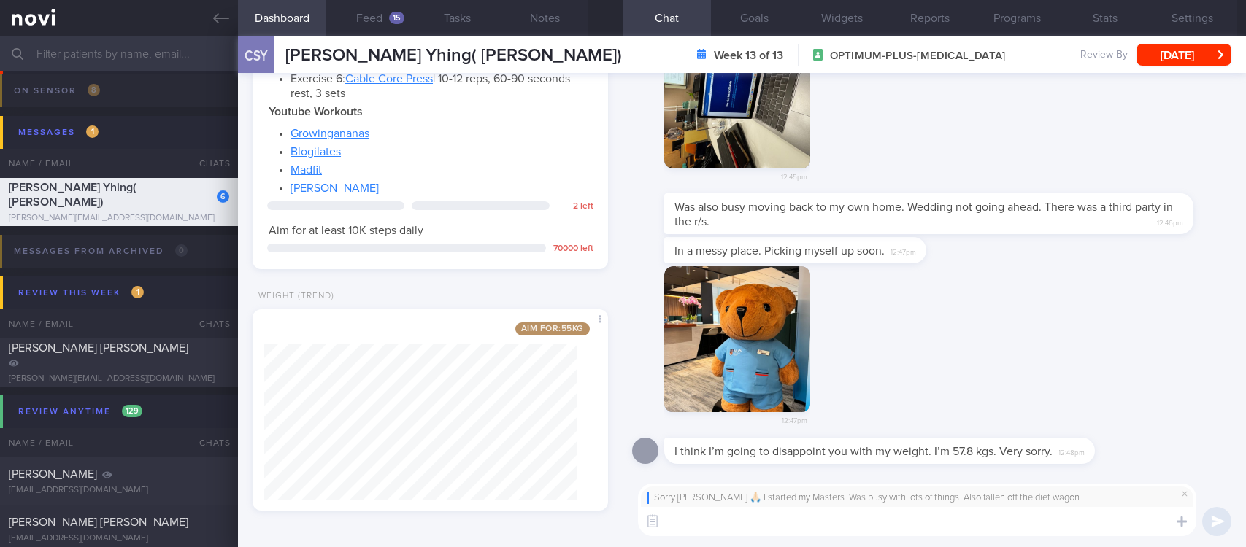
scroll to position [1430, 0]
drag, startPoint x: 757, startPoint y: 457, endPoint x: 1023, endPoint y: 452, distance: 266.4
click at [1023, 452] on div "I think I’m going to disappoint you with my weight. I’m 57.8 kgs. Very sorry. 1…" at bounding box center [901, 451] width 474 height 26
type textarea "You are still within 57-58kg so that's a win in my books!"
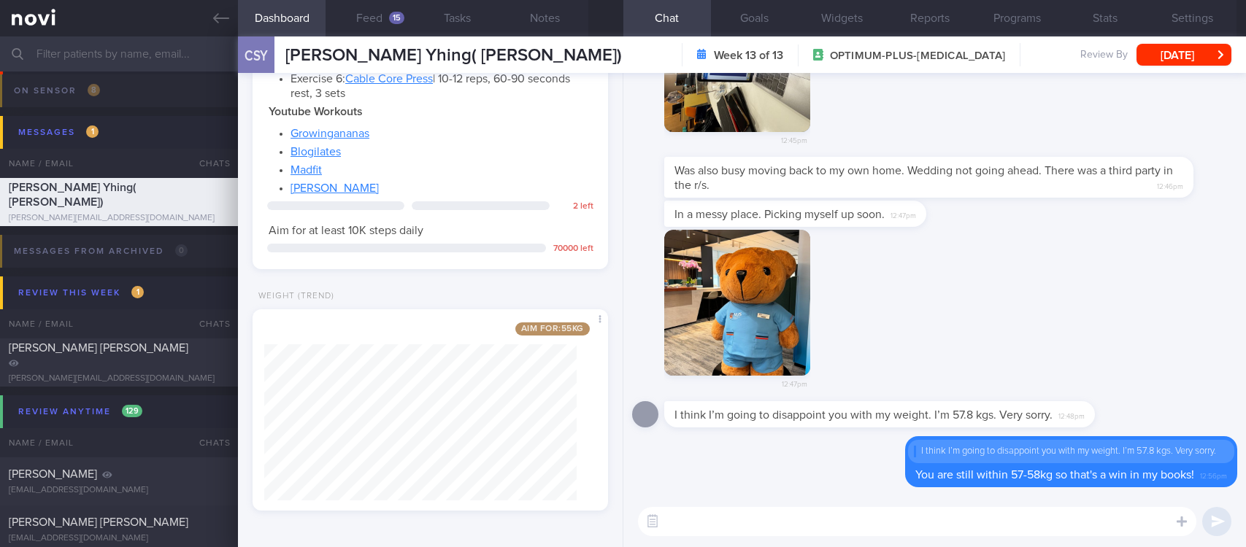
scroll to position [0, 0]
click at [1018, 15] on button "Programs" at bounding box center [1018, 18] width 88 height 36
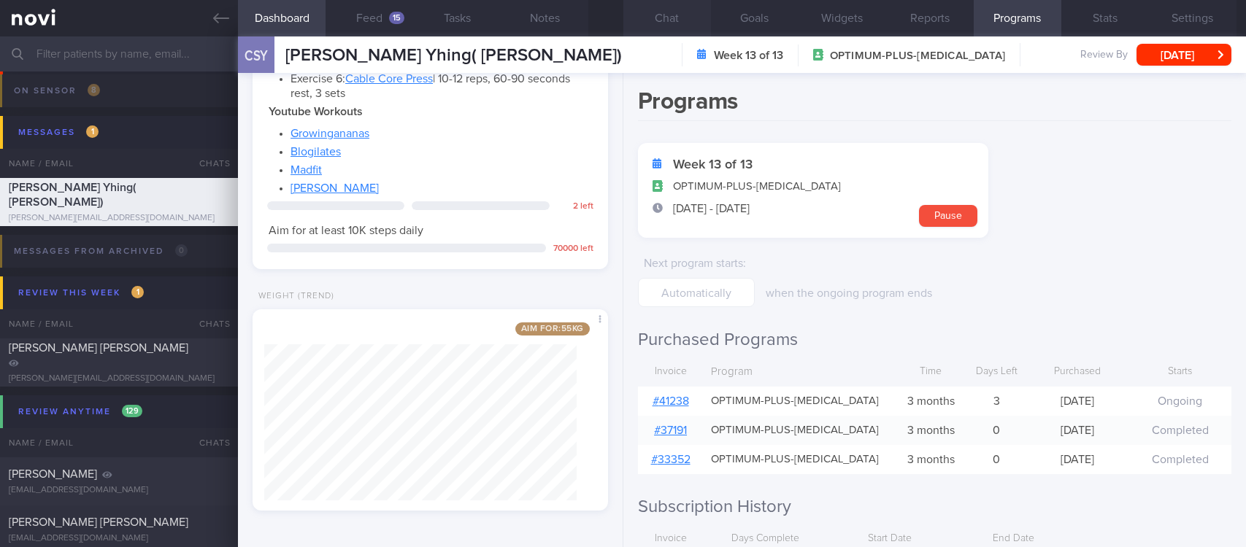
click at [671, 10] on button "Chat" at bounding box center [667, 18] width 88 height 36
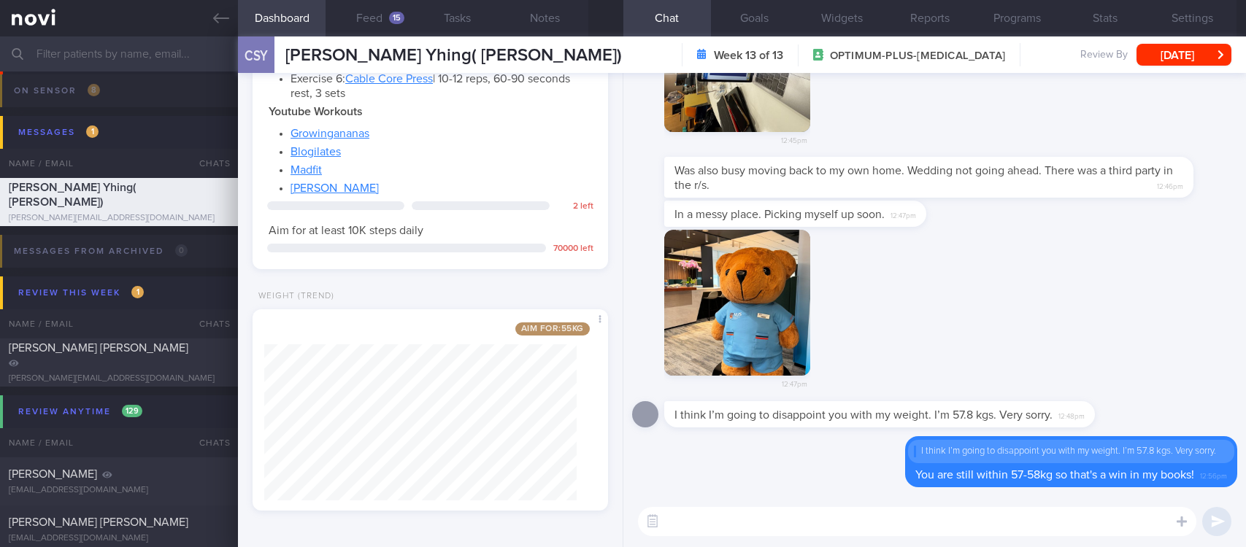
click at [979, 526] on textarea at bounding box center [917, 521] width 558 height 29
type textarea "J"
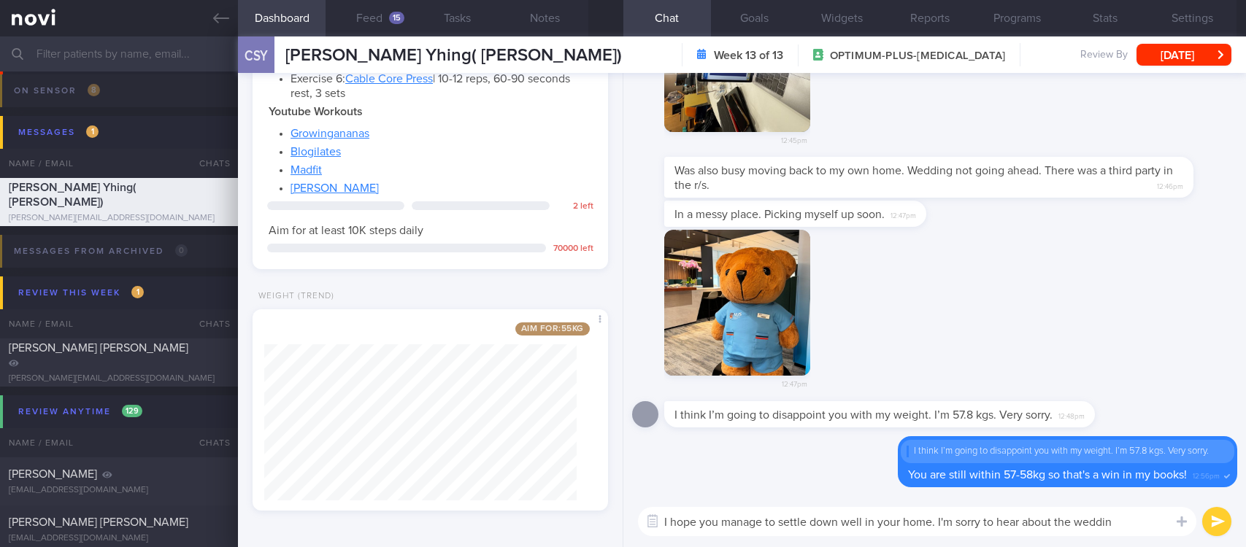
type textarea "I hope you manage to settle down well in your home. I'm sorry to hear about the…"
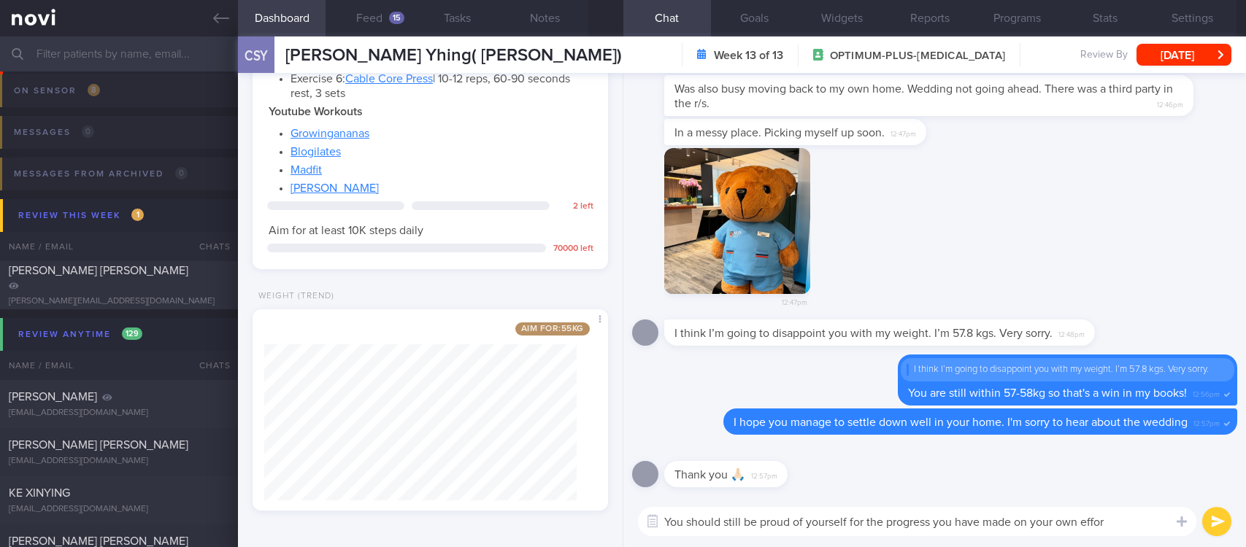
type textarea "You should still be proud of yourself for the progress you have made on your ow…"
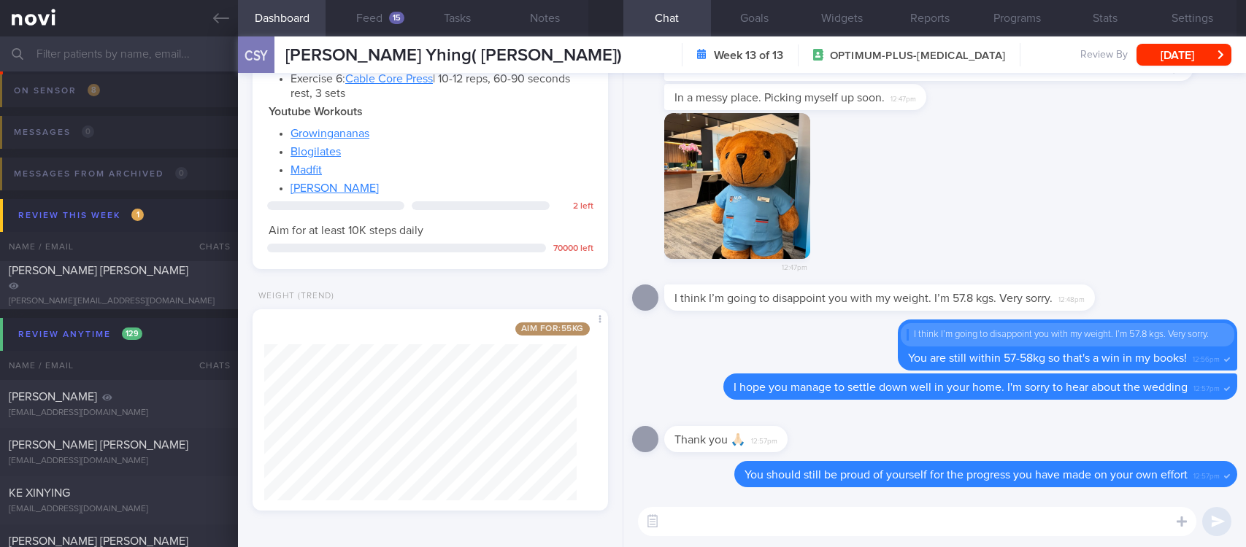
type textarea "A"
type textarea "B"
type textarea "I"
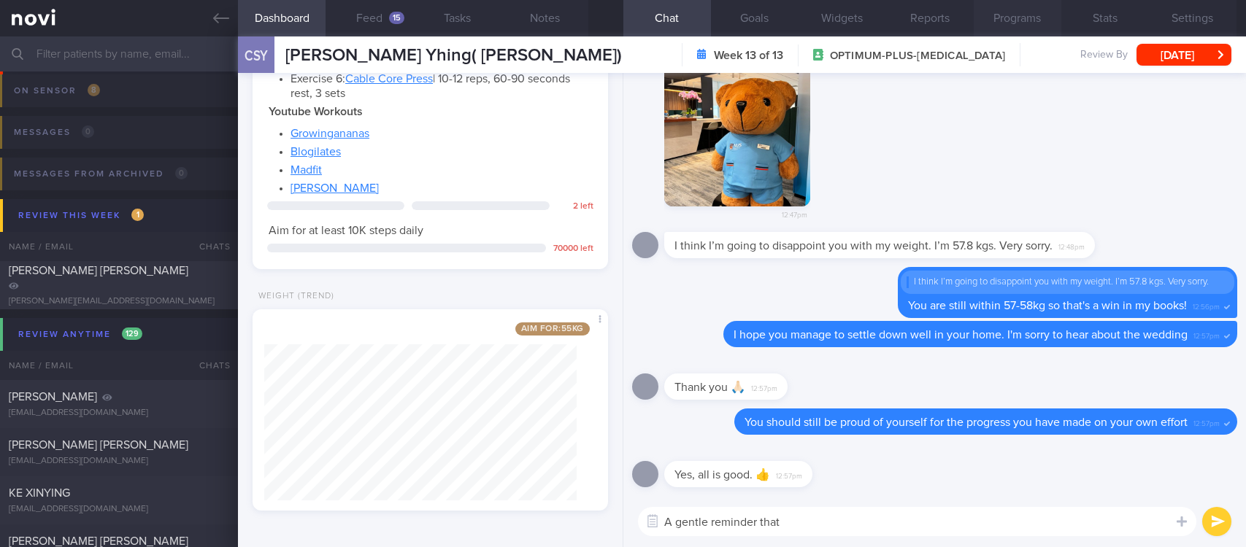
click at [987, 24] on button "Programs" at bounding box center [1018, 18] width 88 height 36
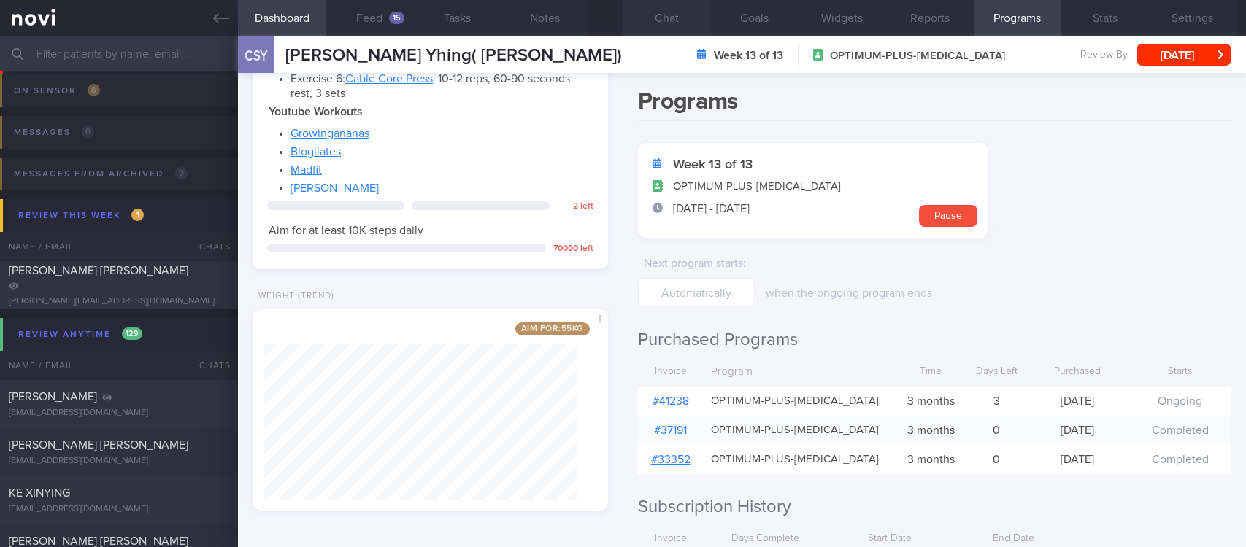
click at [683, 20] on button "Chat" at bounding box center [667, 18] width 88 height 36
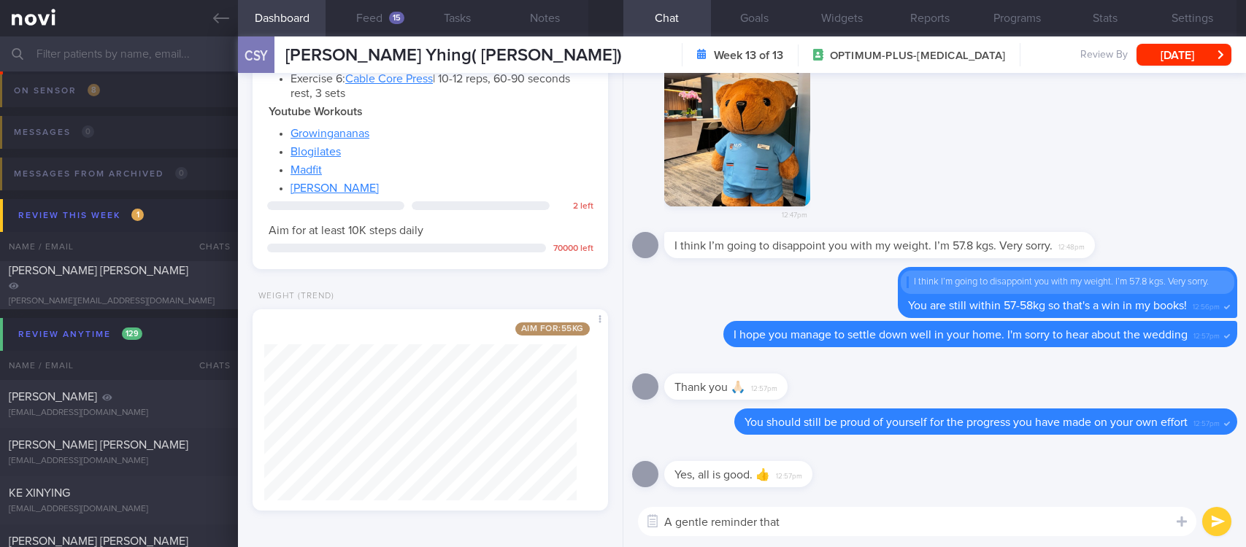
click at [806, 520] on textarea "A gentle reminder that" at bounding box center [917, 521] width 558 height 29
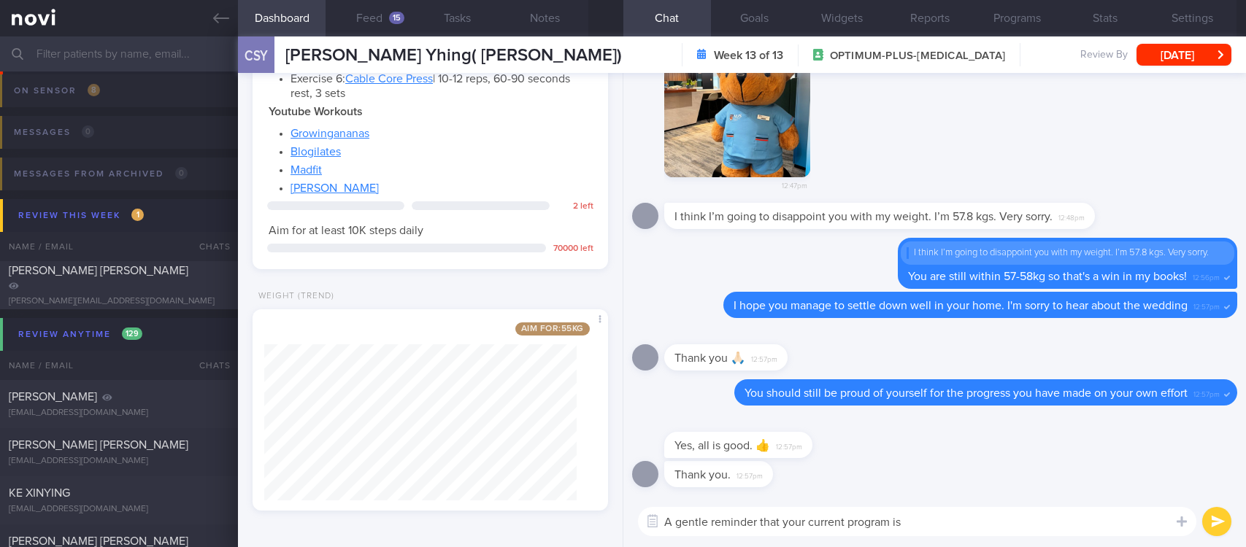
type textarea "A gentle reminder that your current program is"
drag, startPoint x: 944, startPoint y: 518, endPoint x: 498, endPoint y: 516, distance: 445.9
click at [501, 521] on div "Dashboard Feed 15 Tasks Notes Chat Goals Widgets Reports Programs Stats Setting…" at bounding box center [742, 291] width 1008 height 511
click at [393, 20] on div "15" at bounding box center [396, 18] width 15 height 12
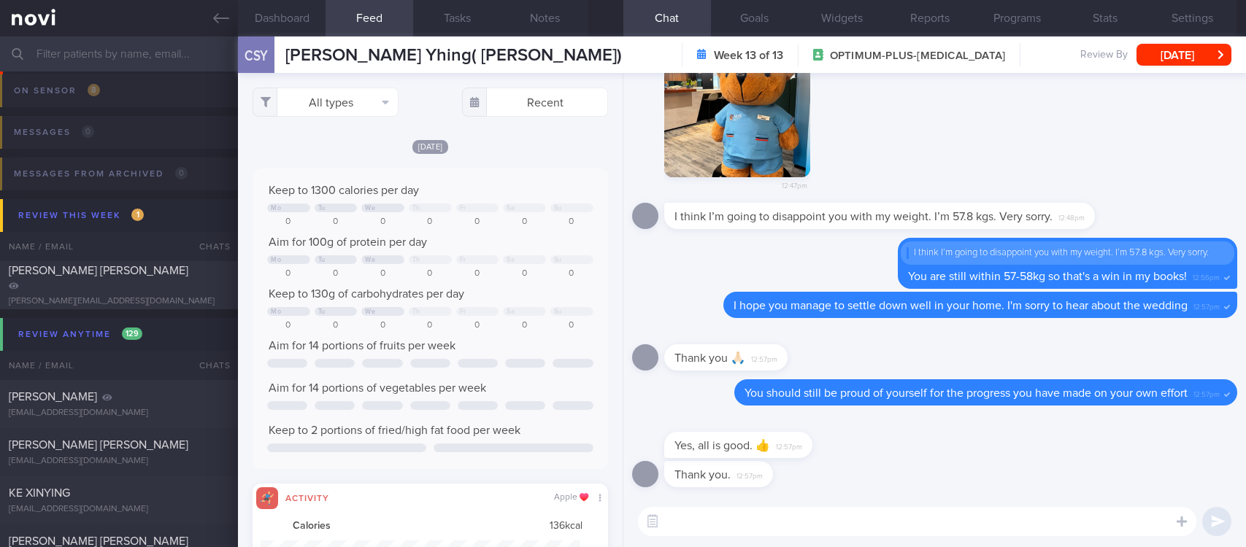
click at [785, 511] on textarea at bounding box center [917, 521] width 558 height 29
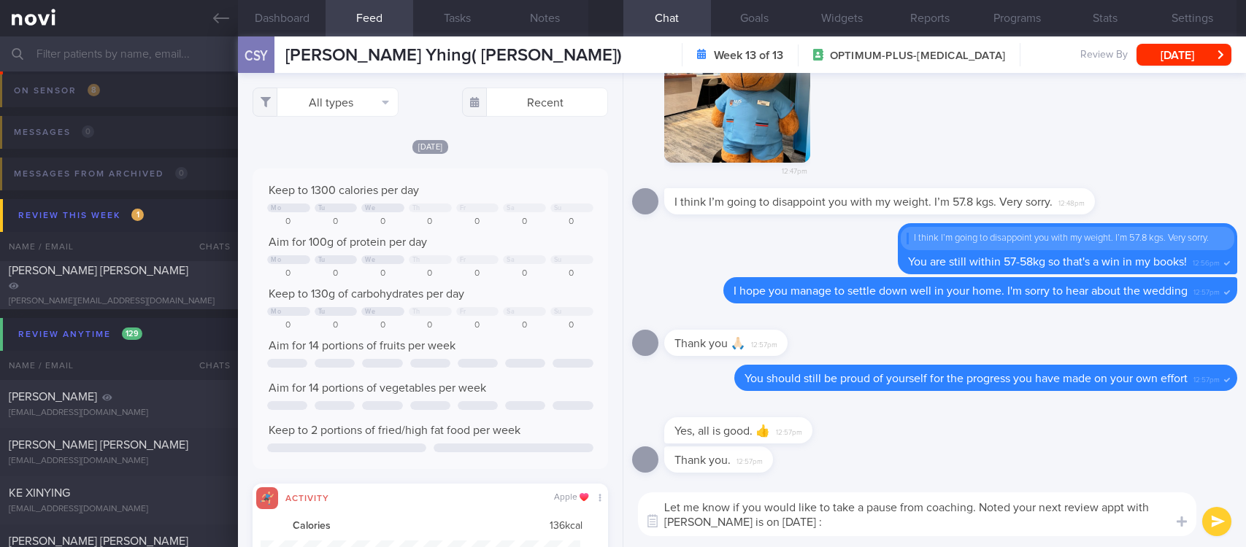
type textarea "Let me know if you would like to take a pause from coaching. Noted your next re…"
